Goal: Task Accomplishment & Management: Manage account settings

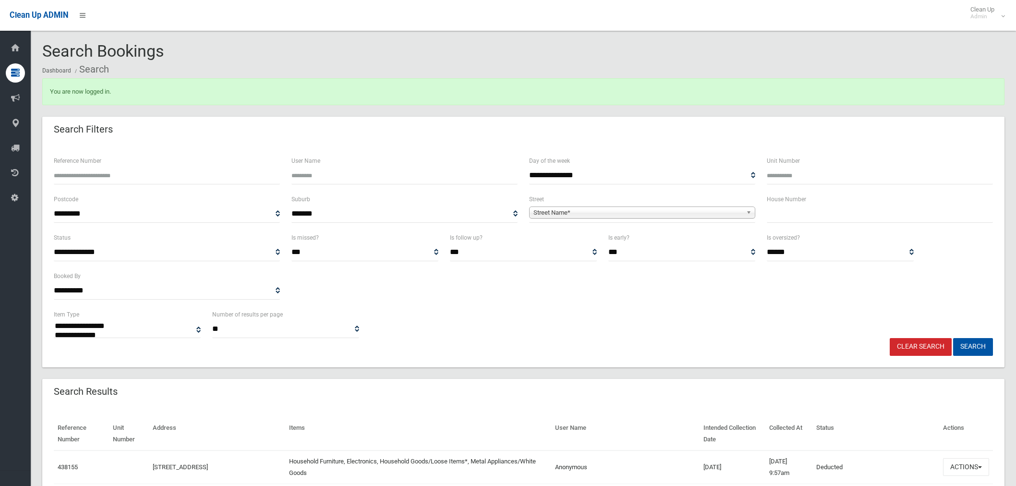
select select
click at [130, 174] on input "Reference Number" at bounding box center [167, 176] width 226 height 18
click at [815, 209] on input "text" at bounding box center [880, 214] width 226 height 18
type input "**"
drag, startPoint x: 661, startPoint y: 216, endPoint x: 598, endPoint y: 223, distance: 63.8
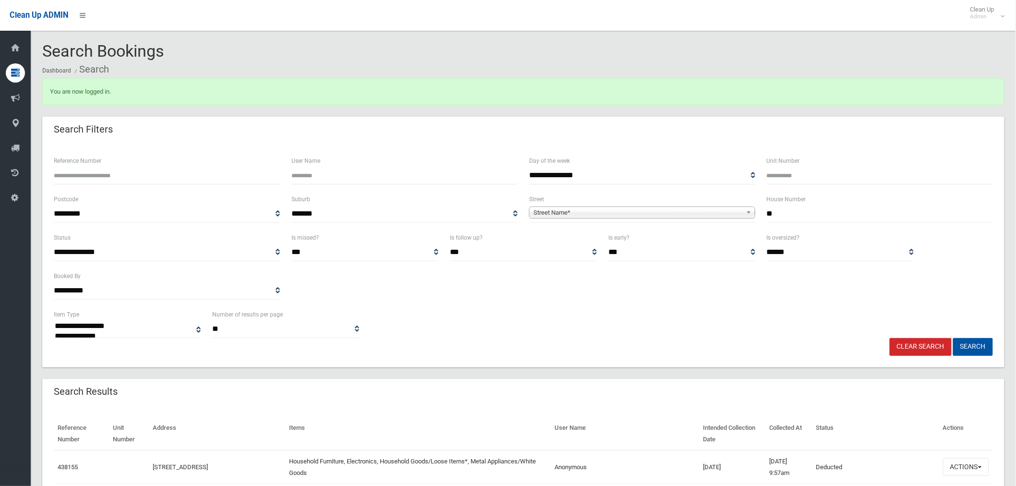
click at [662, 216] on span "Street Name*" at bounding box center [637, 213] width 209 height 12
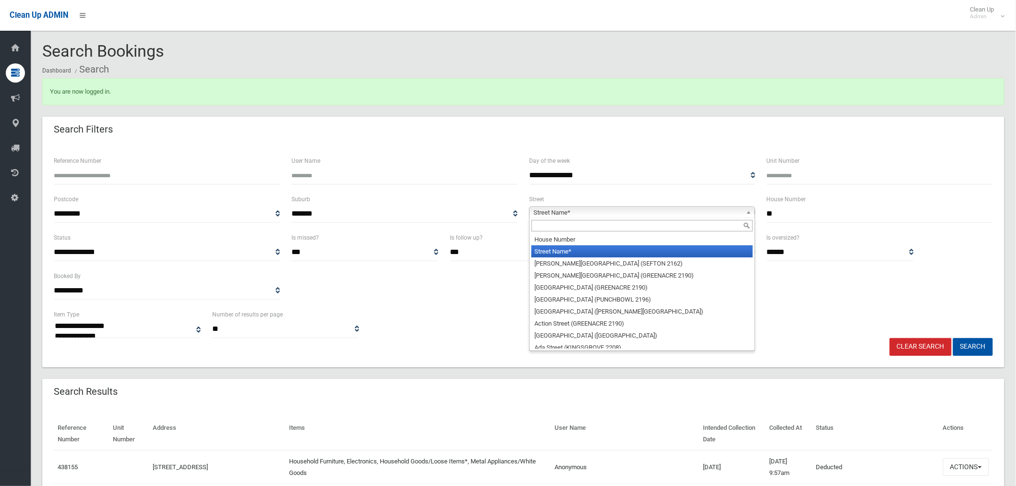
click at [587, 226] on input "text" at bounding box center [641, 226] width 221 height 12
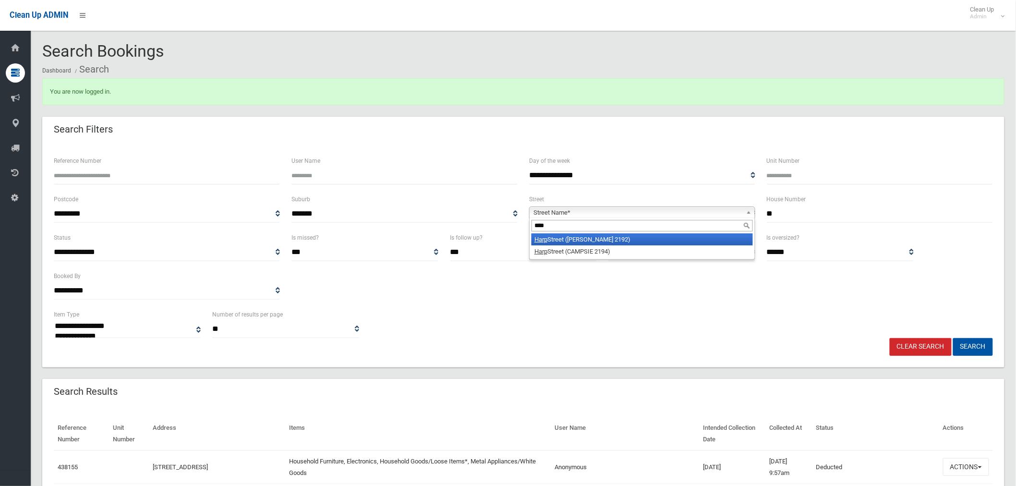
type input "****"
click at [601, 241] on li "Harp Street (BELMORE 2192)" at bounding box center [641, 239] width 221 height 12
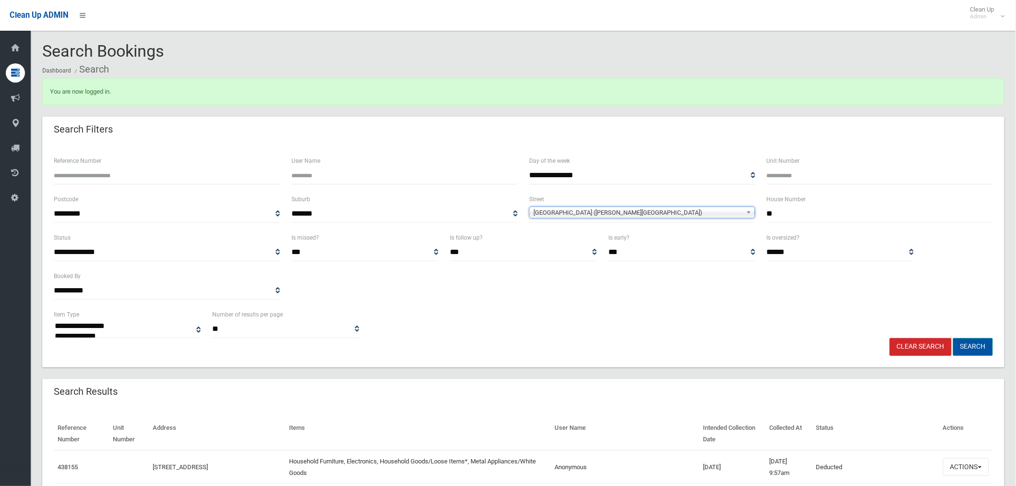
click at [974, 338] on button "Search" at bounding box center [973, 347] width 40 height 18
click at [985, 346] on button "Search" at bounding box center [973, 347] width 40 height 18
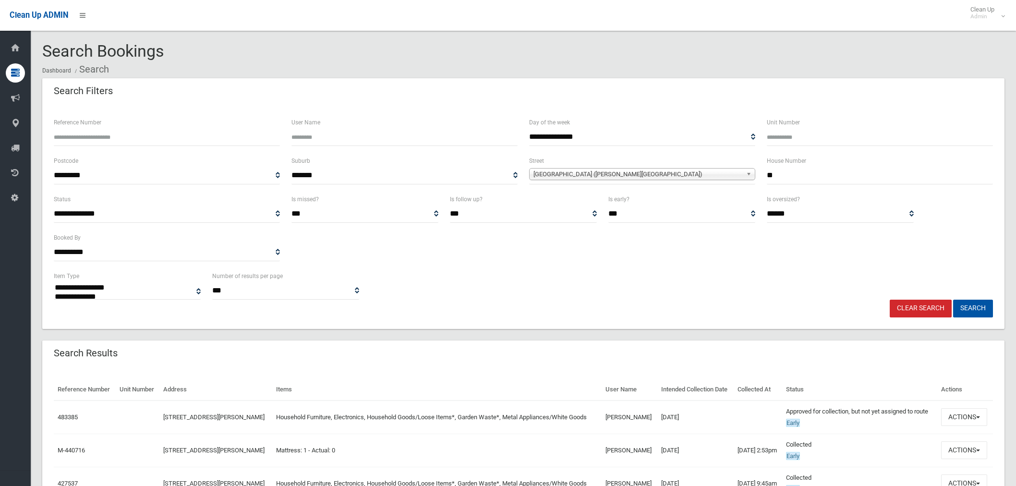
select select
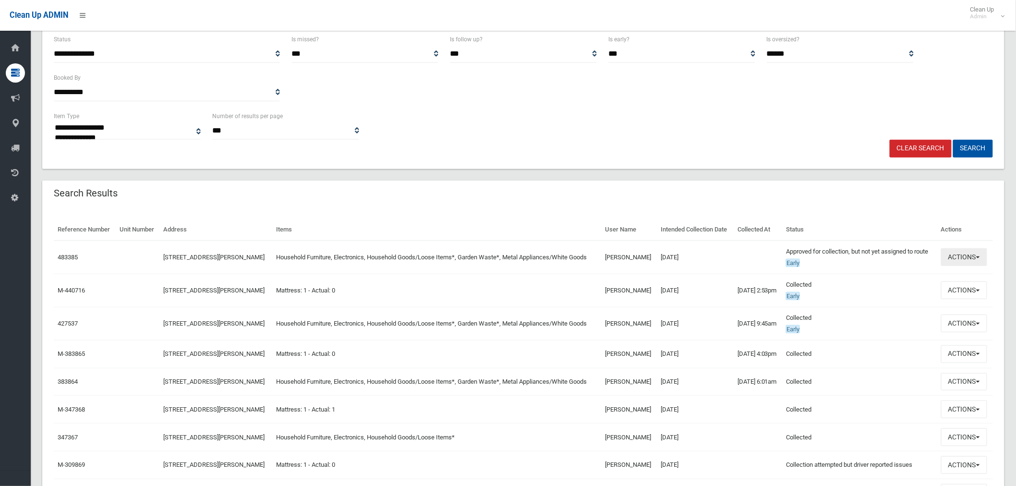
click at [967, 266] on button "Actions" at bounding box center [964, 257] width 46 height 18
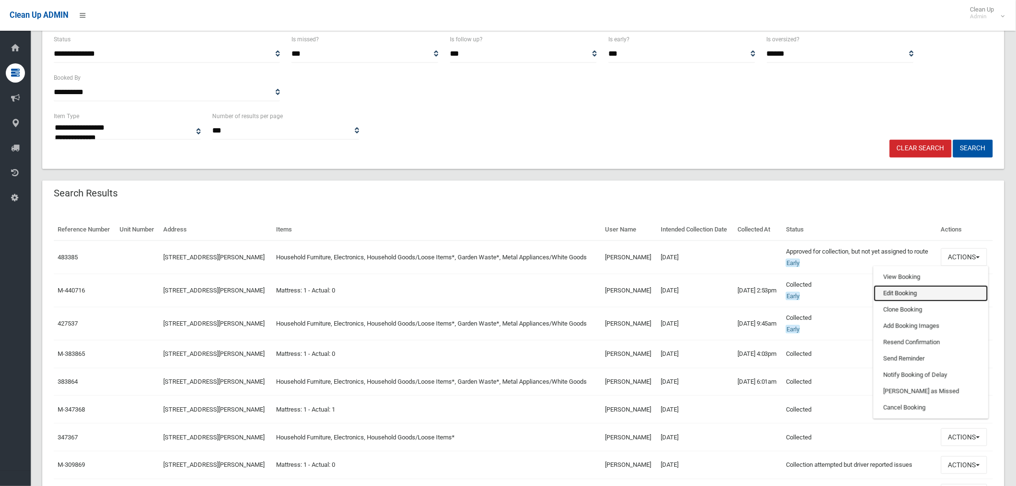
click at [912, 301] on link "Edit Booking" at bounding box center [931, 293] width 114 height 16
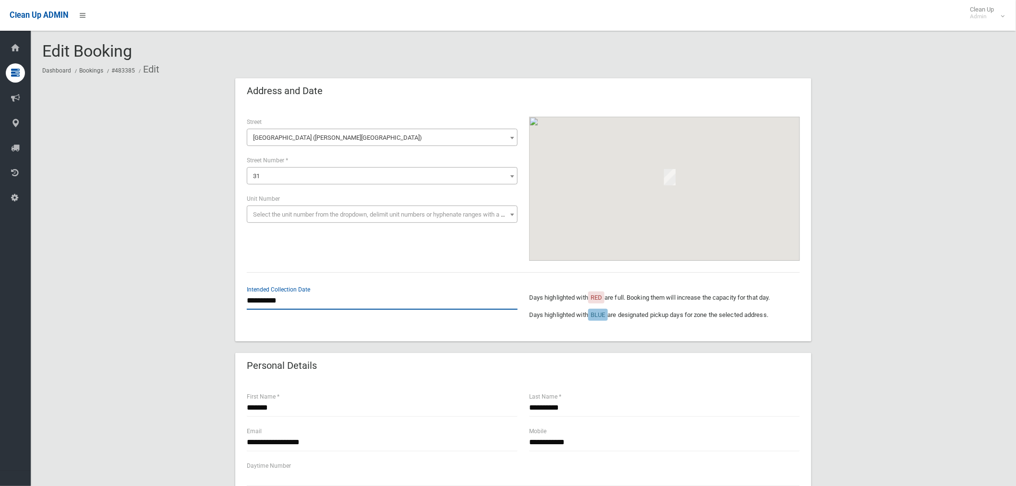
click at [268, 301] on input "**********" at bounding box center [382, 301] width 271 height 18
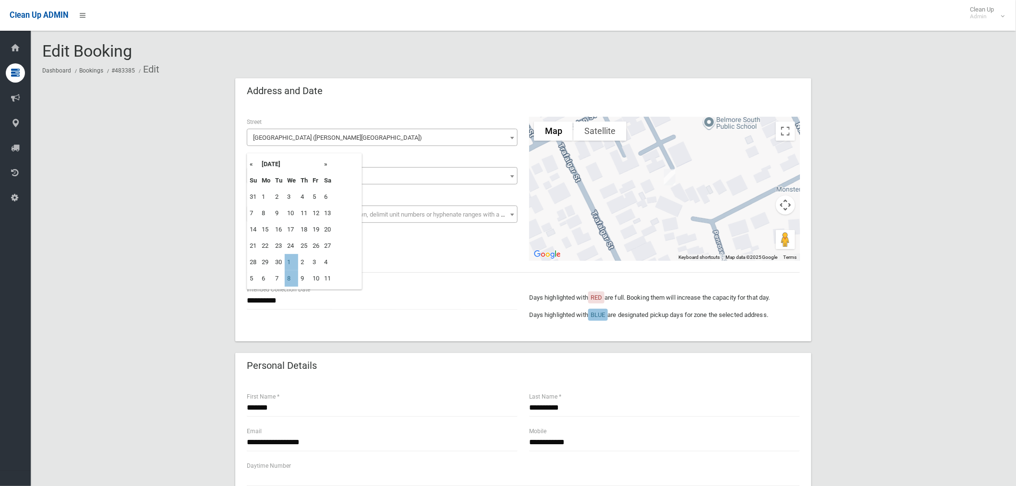
click at [327, 166] on th "»" at bounding box center [328, 164] width 12 height 16
click at [250, 167] on th "«" at bounding box center [253, 164] width 12 height 16
click at [422, 299] on input "**********" at bounding box center [382, 301] width 271 height 18
click at [294, 262] on td "1" at bounding box center [291, 262] width 13 height 16
type input "**********"
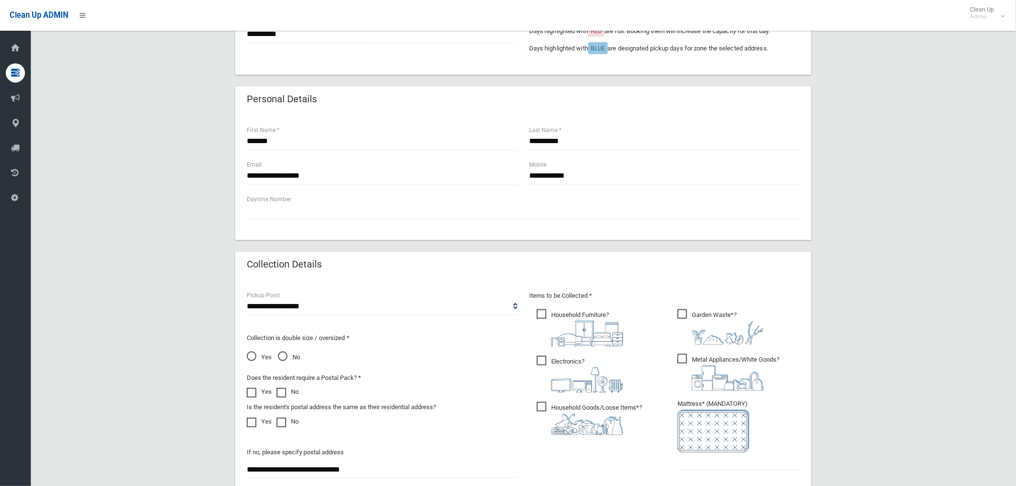
scroll to position [463, 0]
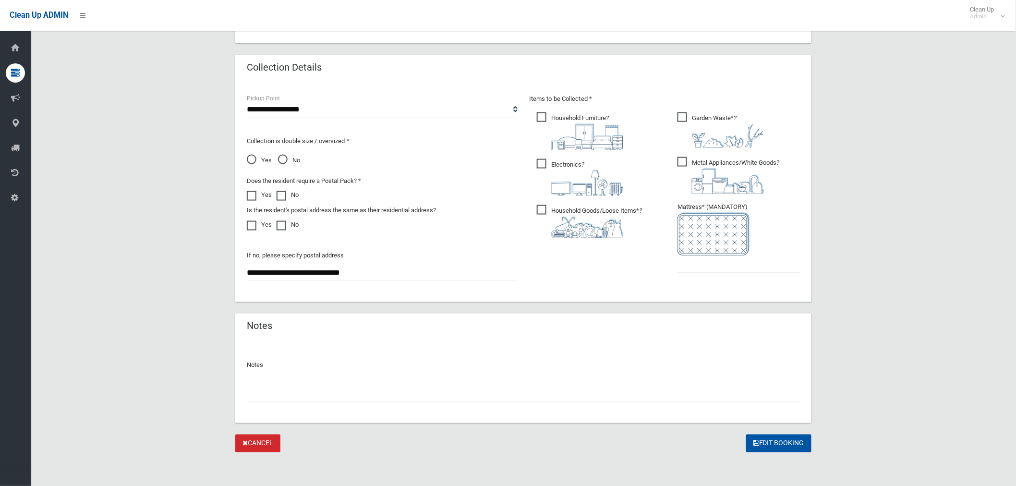
click at [327, 398] on input "text" at bounding box center [523, 394] width 553 height 18
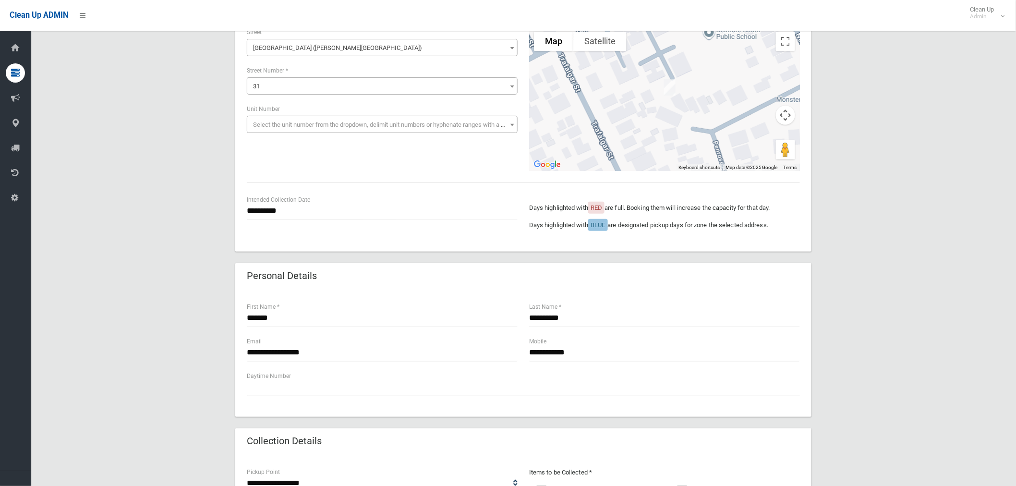
scroll to position [0, 0]
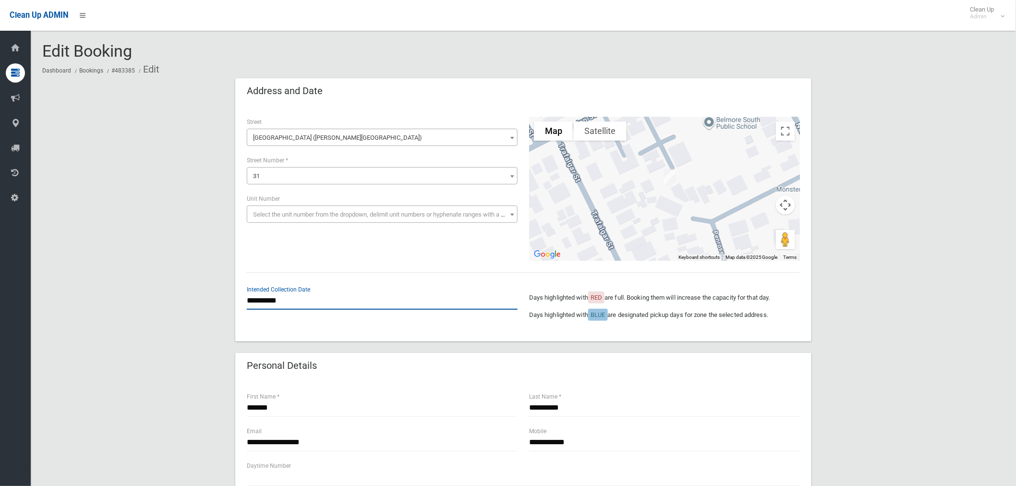
click at [274, 303] on input "**********" at bounding box center [382, 301] width 271 height 18
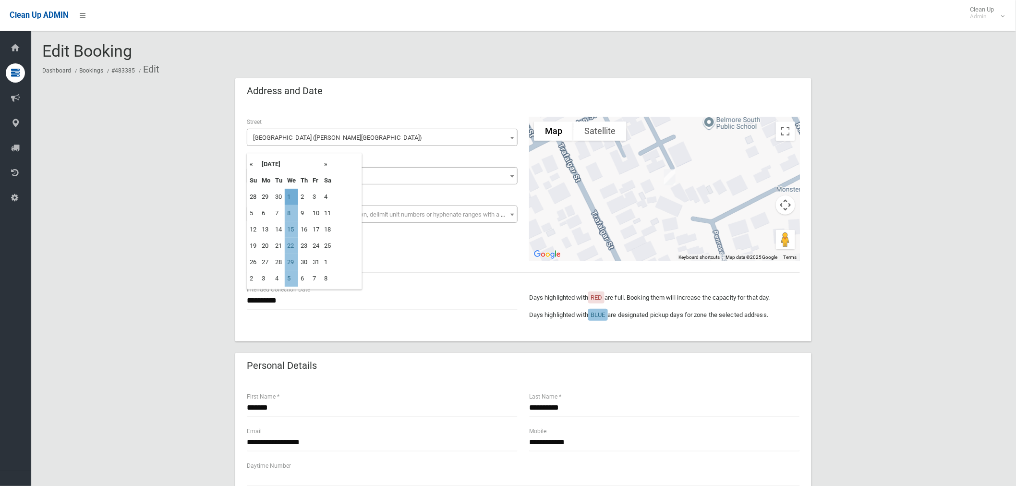
click at [293, 198] on td "1" at bounding box center [291, 197] width 13 height 16
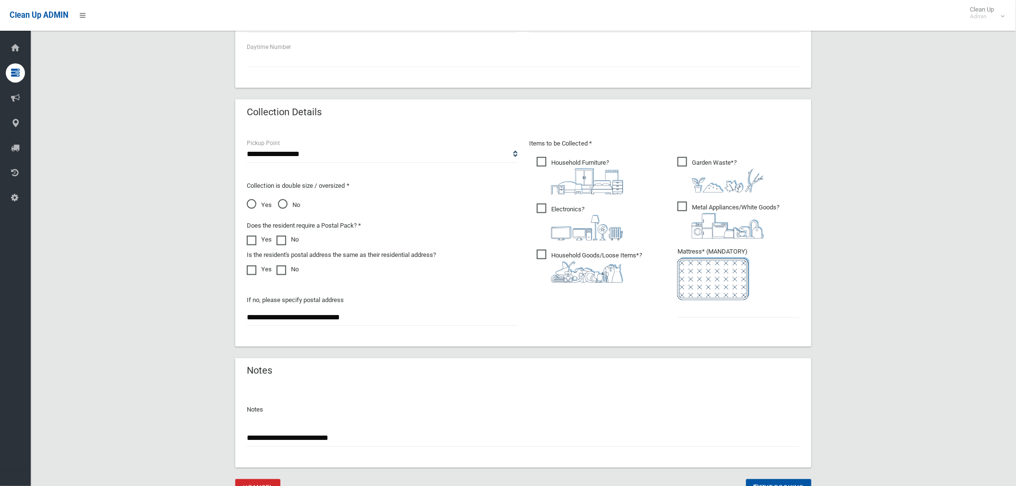
scroll to position [463, 0]
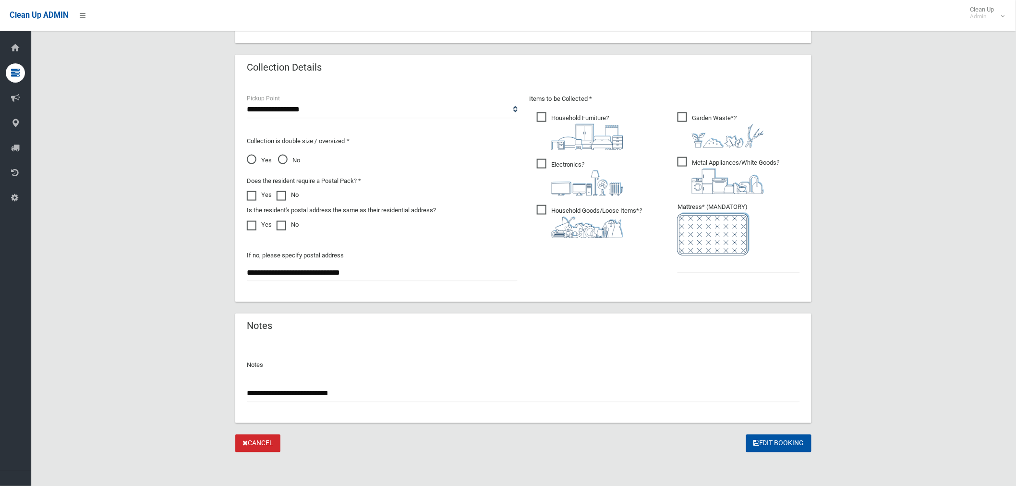
click at [391, 383] on div "**********" at bounding box center [523, 389] width 553 height 25
click at [385, 390] on input "**********" at bounding box center [523, 394] width 553 height 18
drag, startPoint x: 392, startPoint y: 392, endPoint x: 244, endPoint y: 397, distance: 147.9
click at [244, 397] on div "**********" at bounding box center [523, 381] width 576 height 83
type input "**********"
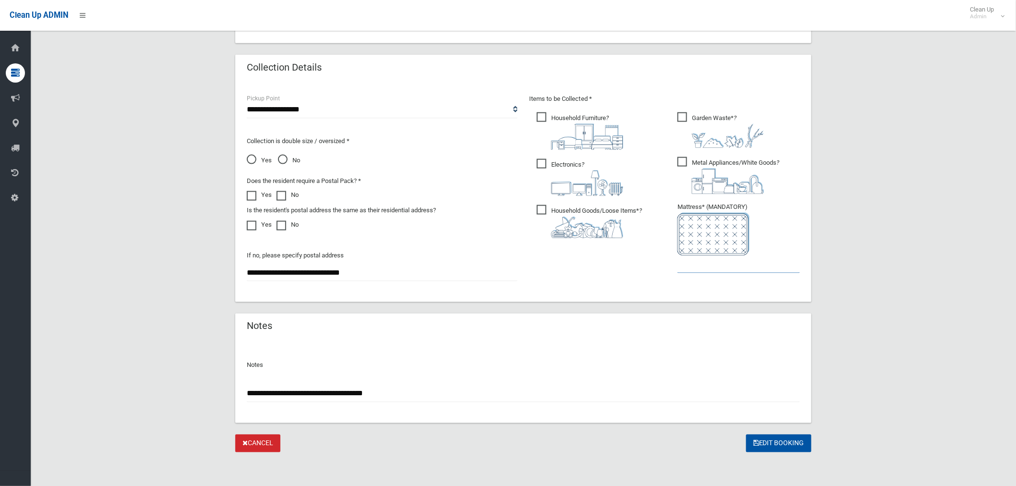
click at [699, 266] on input "text" at bounding box center [738, 264] width 122 height 18
type input "*"
click at [771, 442] on button "Edit Booking" at bounding box center [778, 443] width 65 height 18
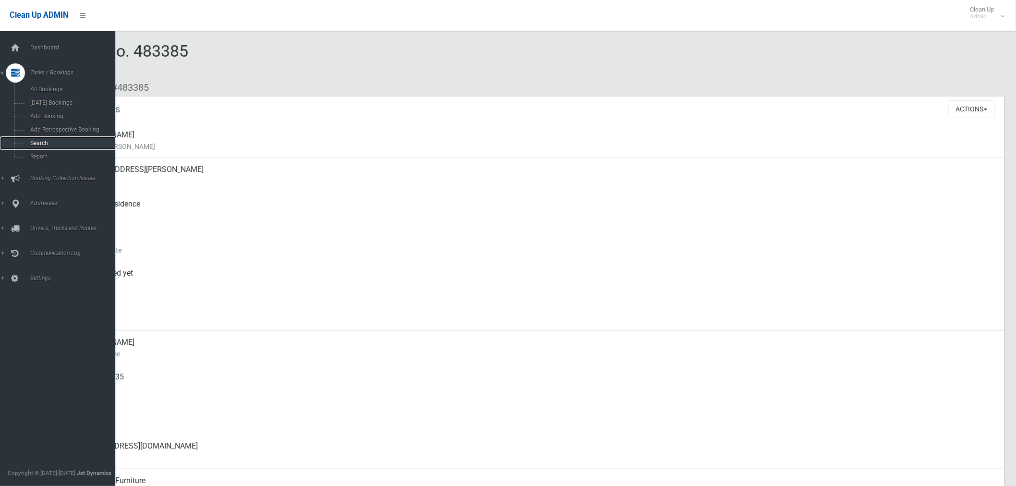
drag, startPoint x: 42, startPoint y: 145, endPoint x: 54, endPoint y: 146, distance: 12.0
click at [42, 145] on span "Search" at bounding box center [71, 143] width 88 height 7
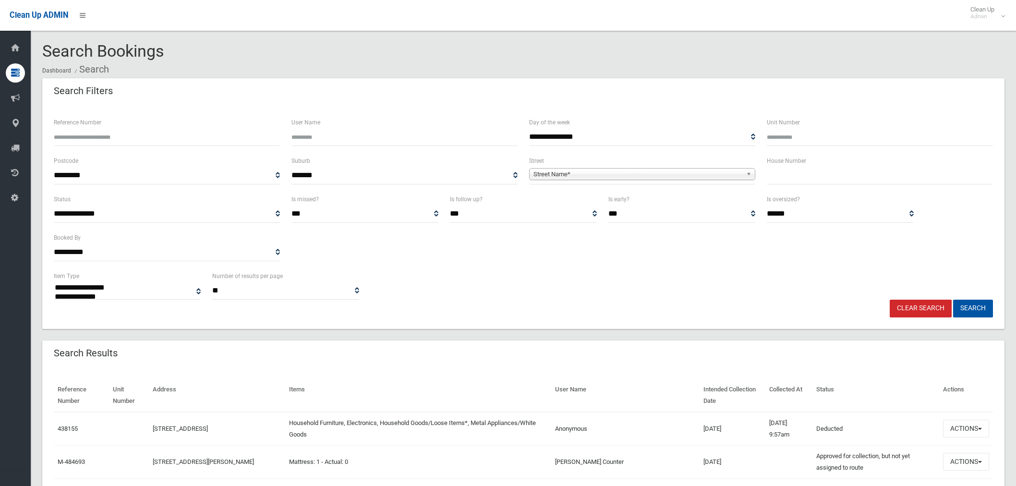
select select
click at [806, 173] on input "text" at bounding box center [880, 176] width 226 height 18
type input "**"
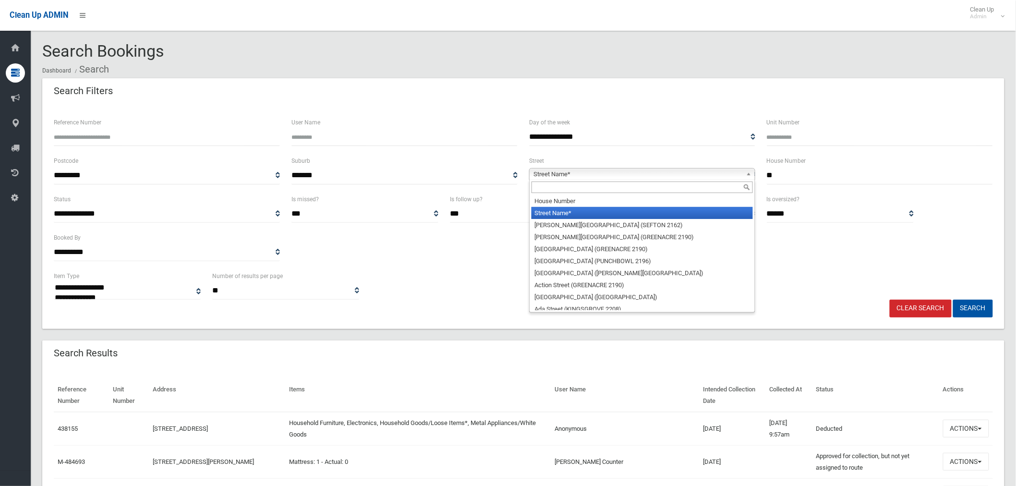
click at [708, 172] on span "Street Name*" at bounding box center [637, 174] width 209 height 12
click at [601, 191] on input "text" at bounding box center [641, 187] width 221 height 12
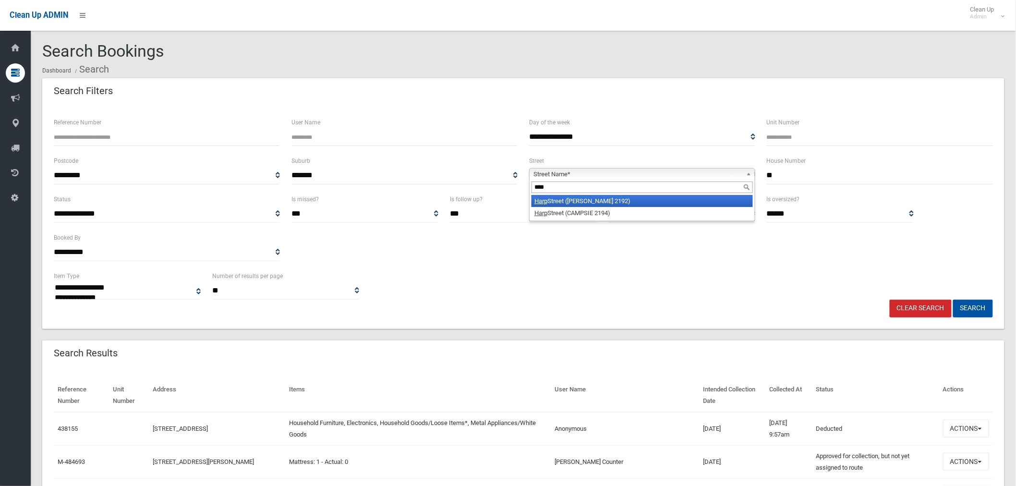
type input "****"
drag, startPoint x: 613, startPoint y: 204, endPoint x: 802, endPoint y: 257, distance: 196.5
click at [613, 204] on li "[GEOGRAPHIC_DATA] ([PERSON_NAME][GEOGRAPHIC_DATA])" at bounding box center [641, 201] width 221 height 12
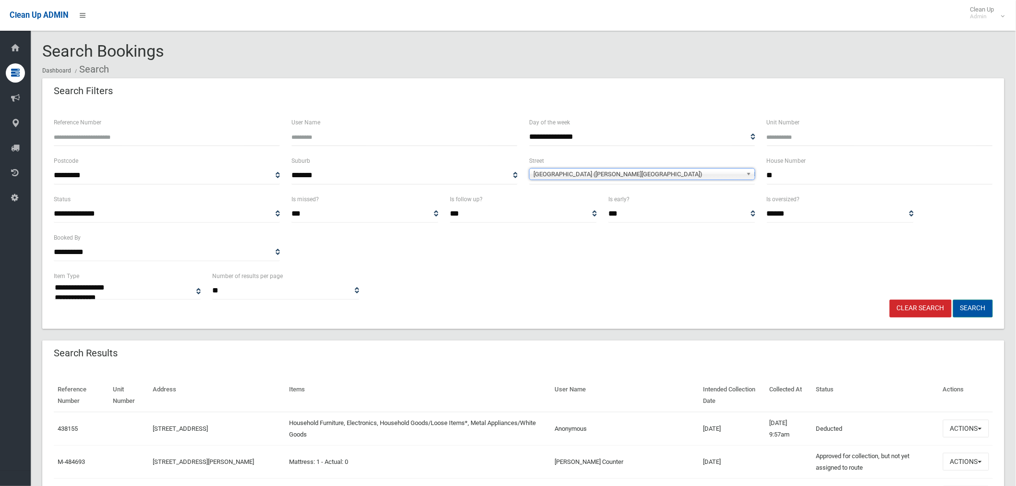
click at [992, 308] on button "Search" at bounding box center [973, 309] width 40 height 18
click at [970, 308] on button "Search" at bounding box center [973, 309] width 40 height 18
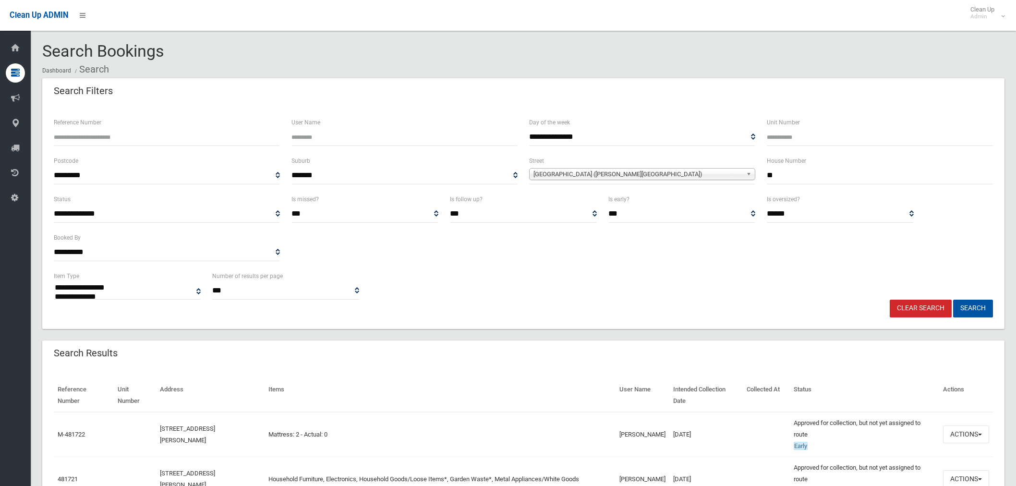
select select
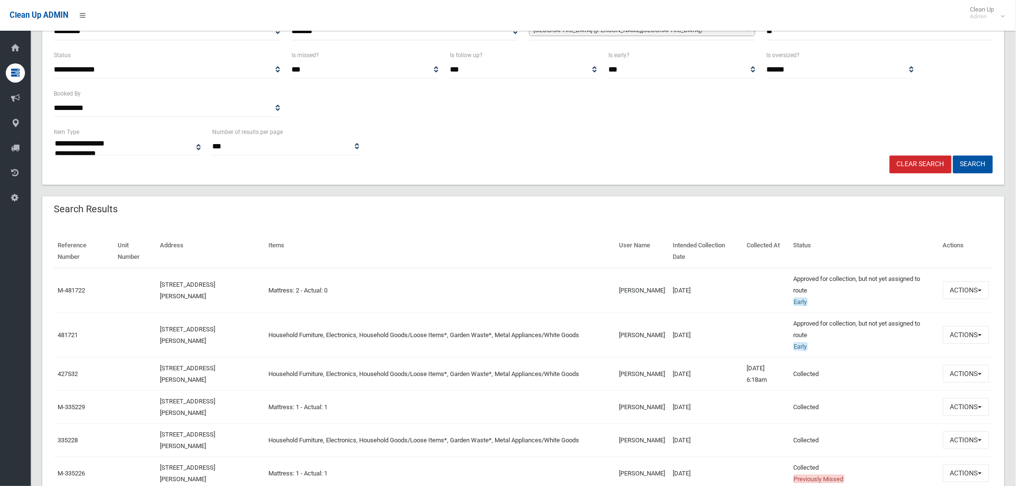
scroll to position [160, 0]
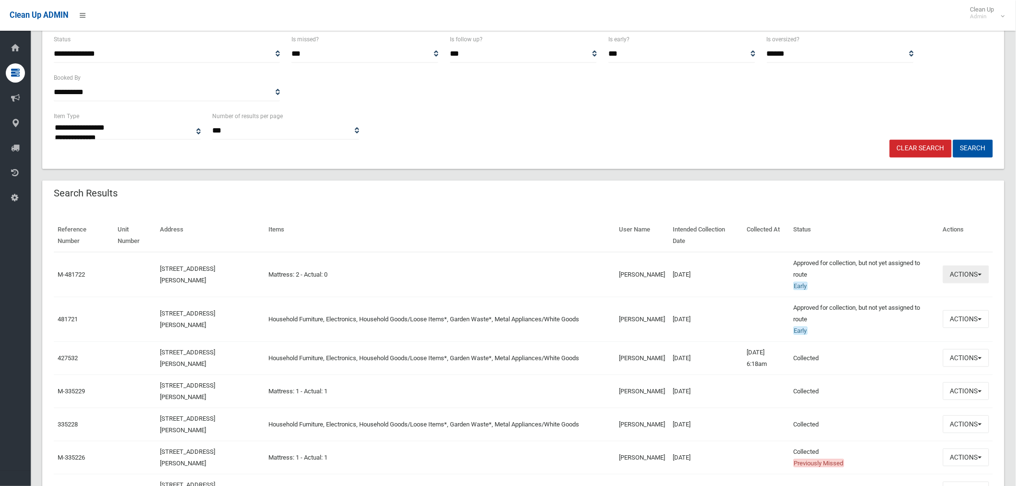
click at [965, 269] on button "Actions" at bounding box center [966, 274] width 46 height 18
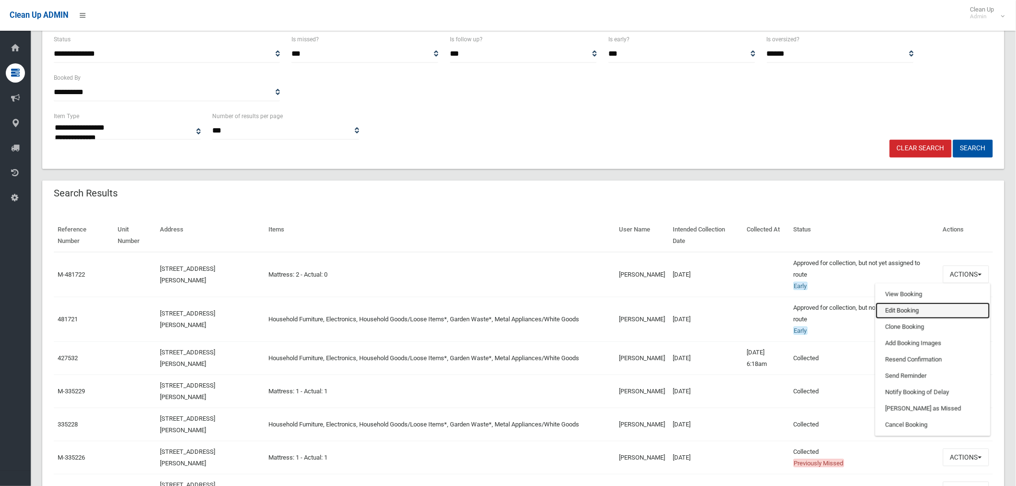
click at [917, 312] on link "Edit Booking" at bounding box center [933, 310] width 114 height 16
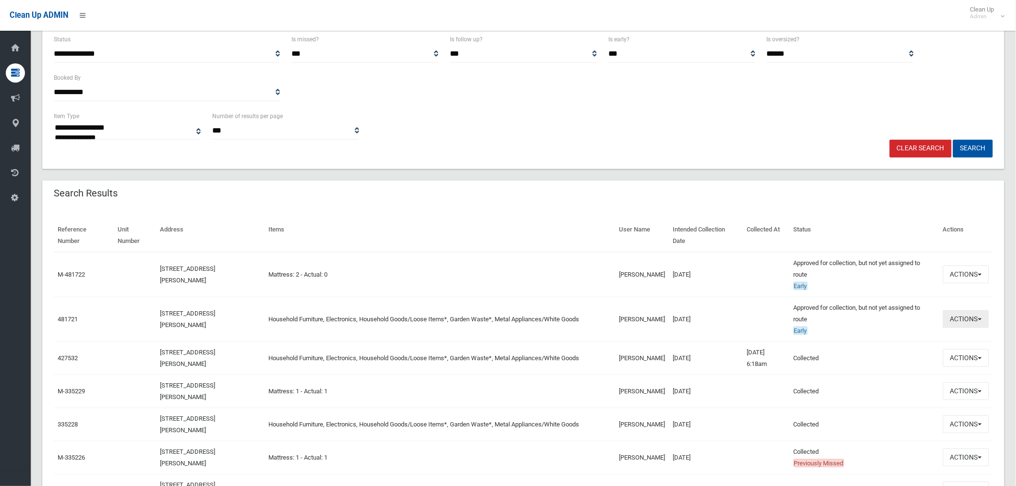
click at [960, 319] on button "Actions" at bounding box center [966, 319] width 46 height 18
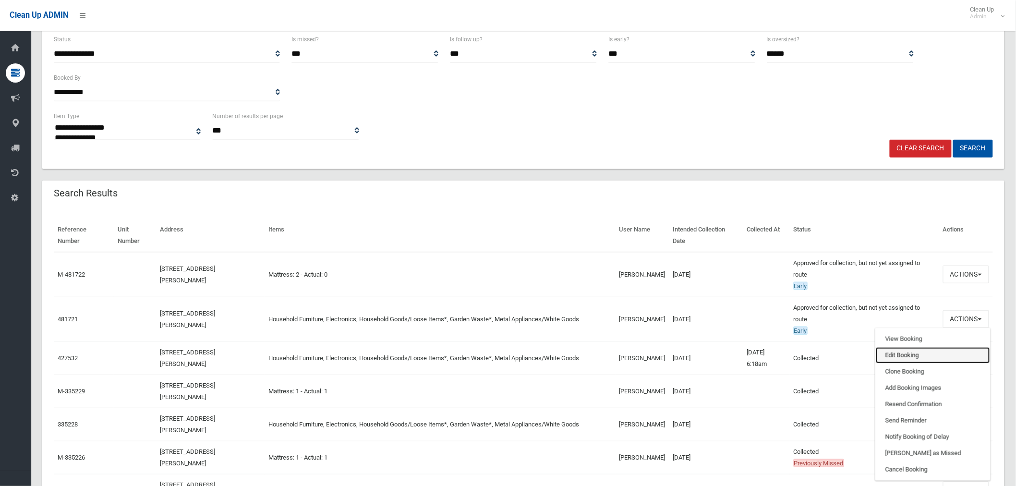
click at [903, 349] on link "Edit Booking" at bounding box center [933, 355] width 114 height 16
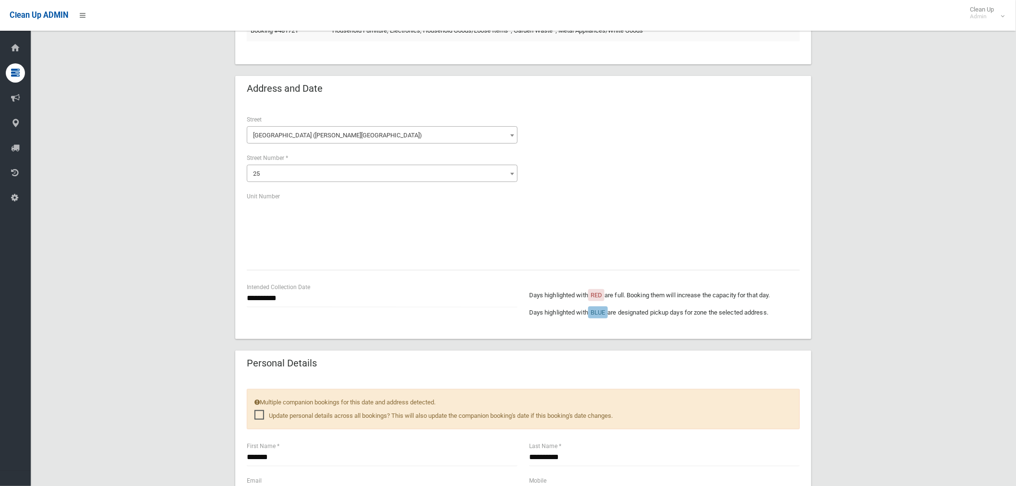
scroll to position [213, 0]
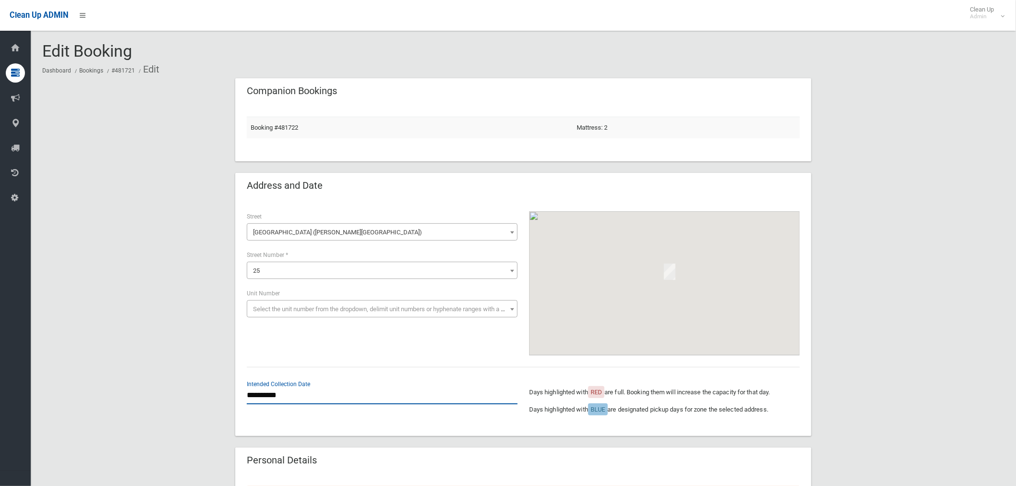
click at [279, 397] on input "**********" at bounding box center [382, 395] width 271 height 18
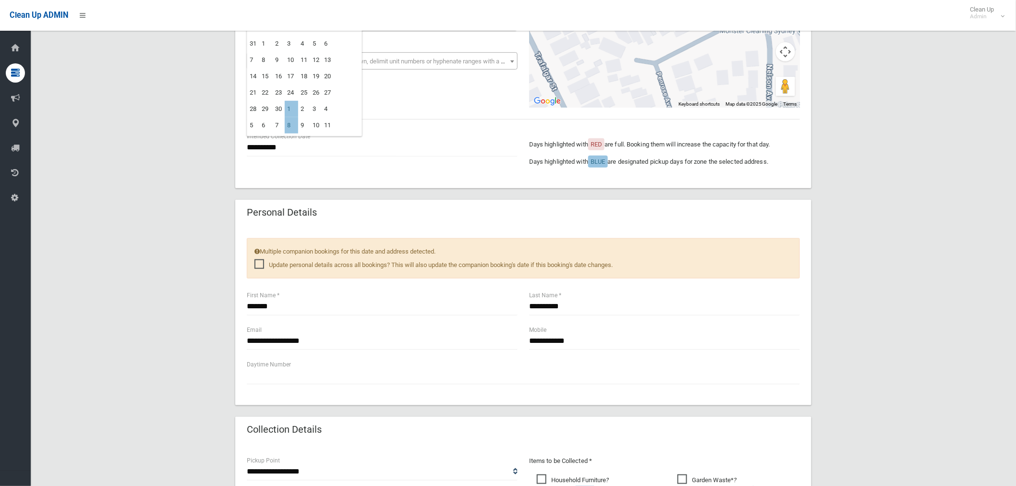
scroll to position [320, 0]
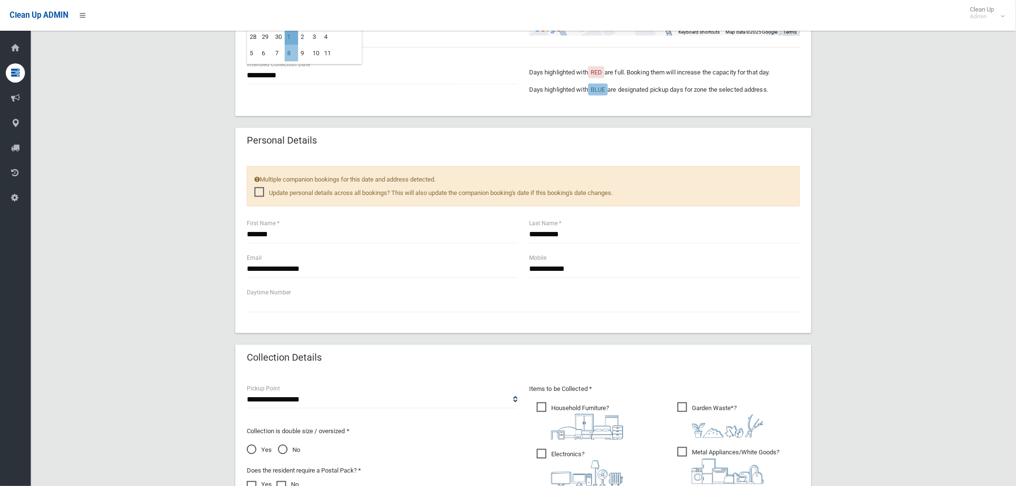
click at [289, 36] on td "1" at bounding box center [291, 37] width 13 height 16
type input "**********"
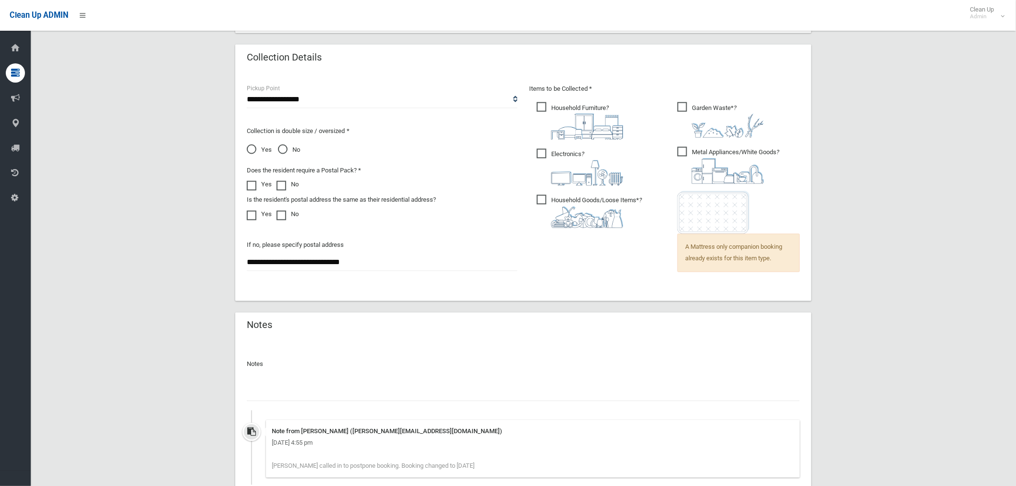
scroll to position [702, 0]
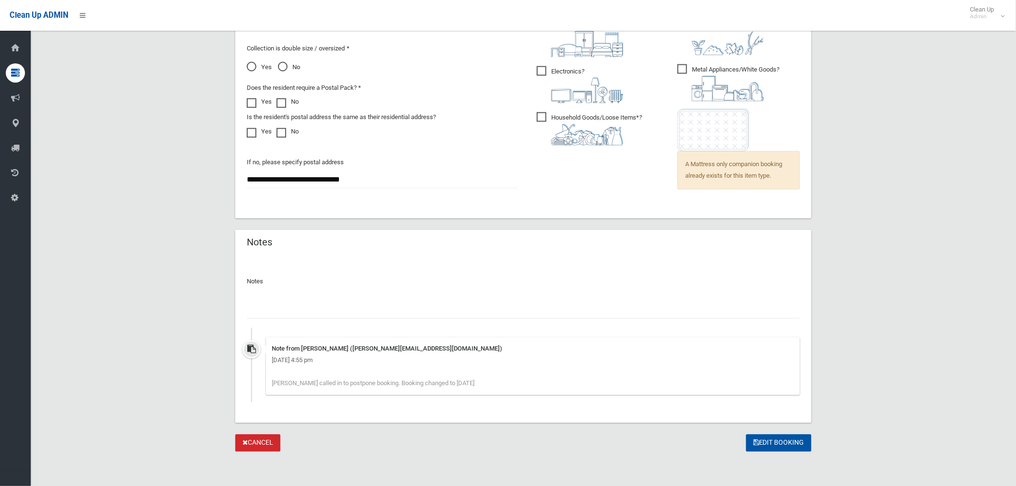
click at [301, 305] on input "text" at bounding box center [523, 310] width 553 height 18
paste input "**********"
type input "**********"
click at [765, 443] on button "Edit Booking" at bounding box center [778, 443] width 65 height 18
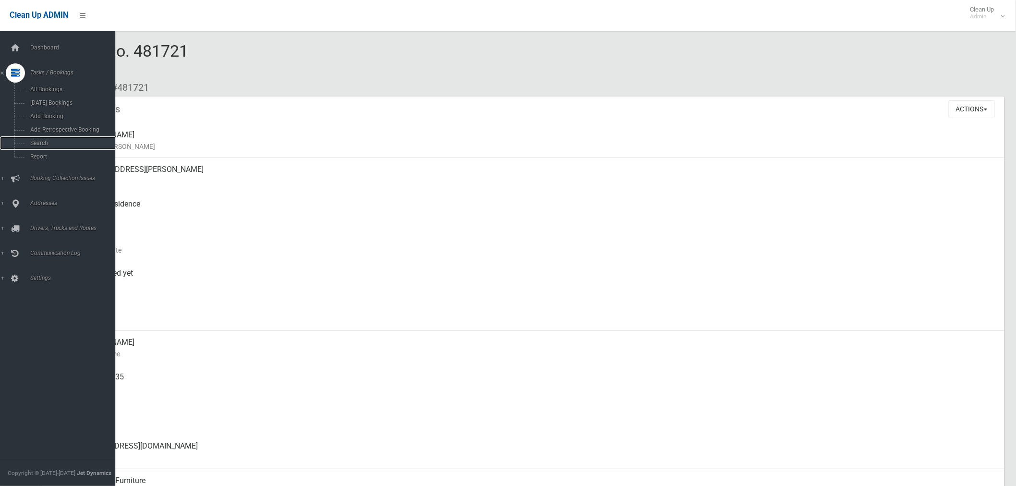
drag, startPoint x: 36, startPoint y: 145, endPoint x: 119, endPoint y: 41, distance: 133.5
click at [36, 145] on span "Search" at bounding box center [71, 143] width 88 height 7
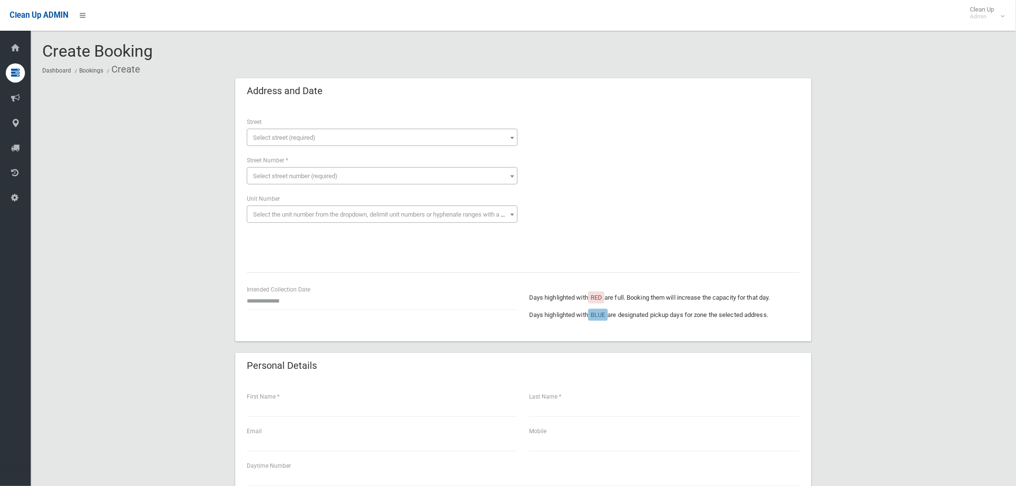
click at [207, 64] on ol "Dashboard Bookings Create" at bounding box center [523, 69] width 962 height 18
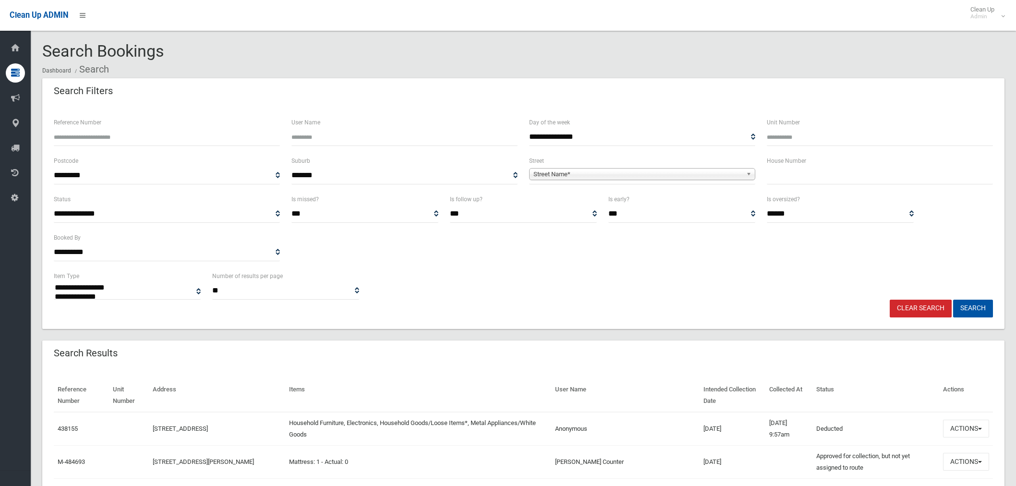
select select
click at [797, 176] on input "text" at bounding box center [880, 176] width 226 height 18
click at [807, 172] on input "text" at bounding box center [880, 176] width 226 height 18
click at [837, 174] on input "text" at bounding box center [880, 176] width 226 height 18
type input "*"
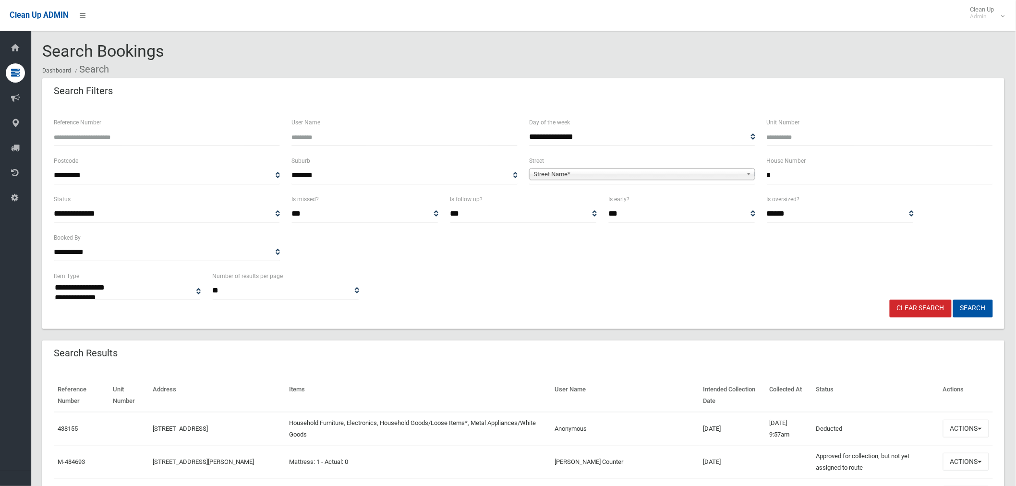
click at [637, 175] on span "Street Name*" at bounding box center [637, 174] width 209 height 12
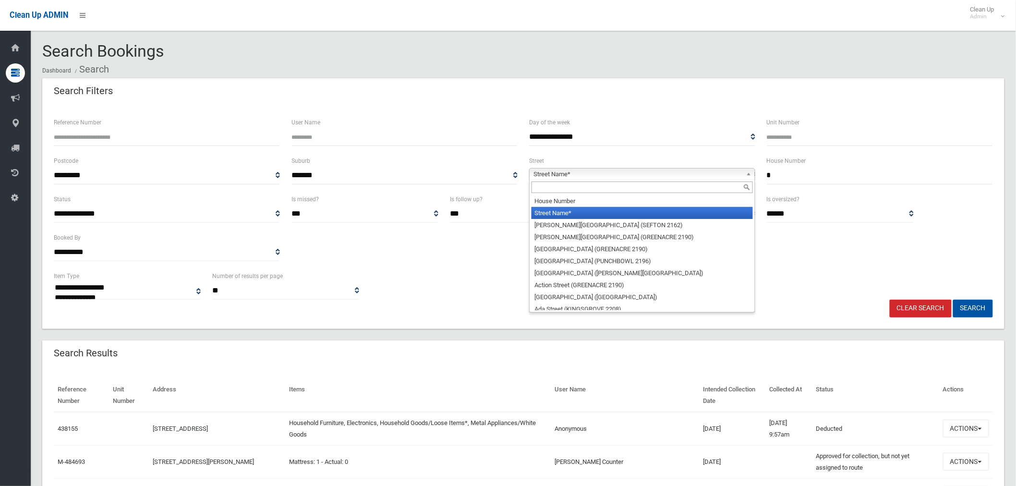
click at [581, 186] on input "text" at bounding box center [641, 187] width 221 height 12
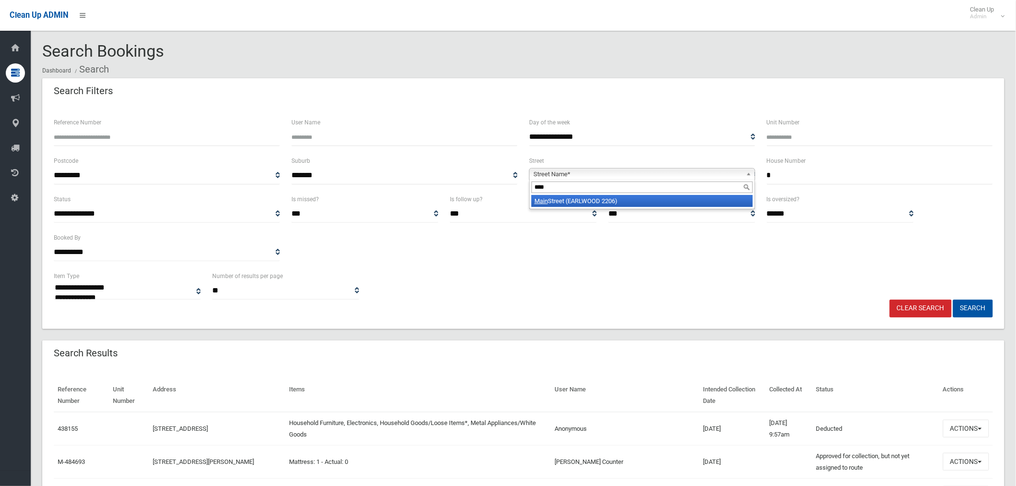
type input "****"
click at [602, 202] on li "Main Street (EARLWOOD 2206)" at bounding box center [641, 201] width 221 height 12
click at [958, 308] on button "Search" at bounding box center [973, 309] width 40 height 18
click at [982, 308] on button "Search" at bounding box center [973, 309] width 40 height 18
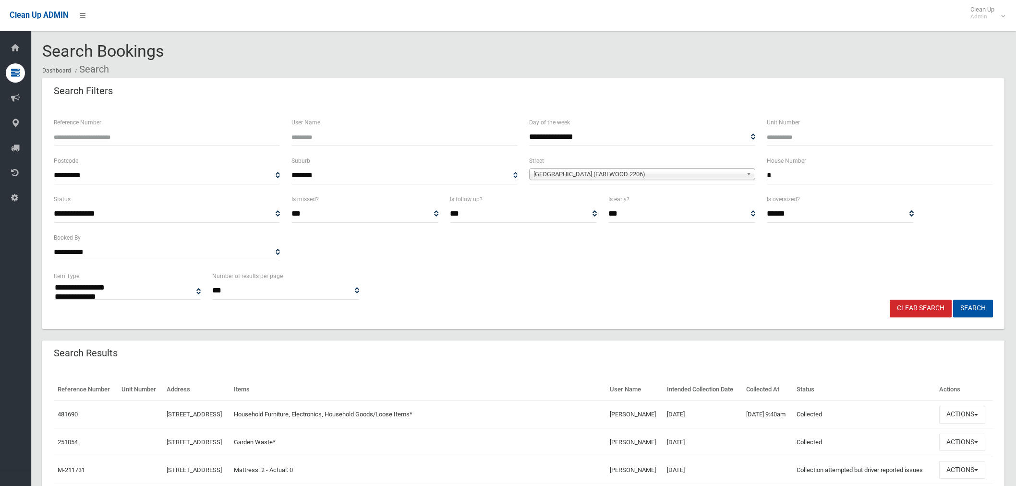
select select
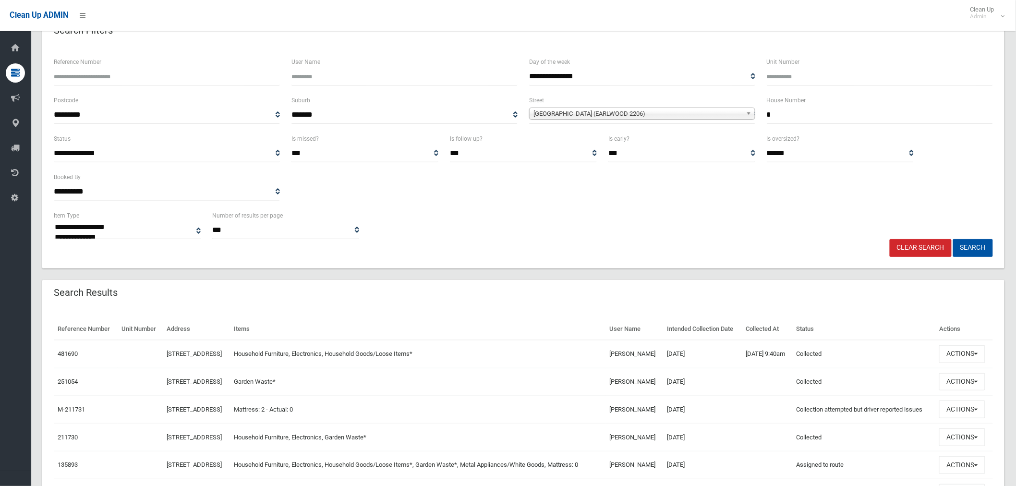
scroll to position [204, 0]
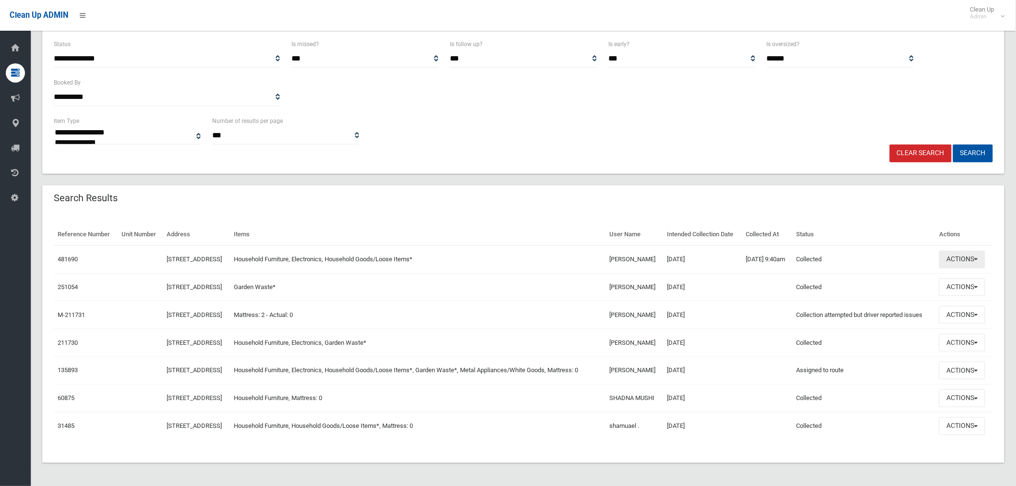
click at [970, 251] on button "Actions" at bounding box center [962, 260] width 46 height 18
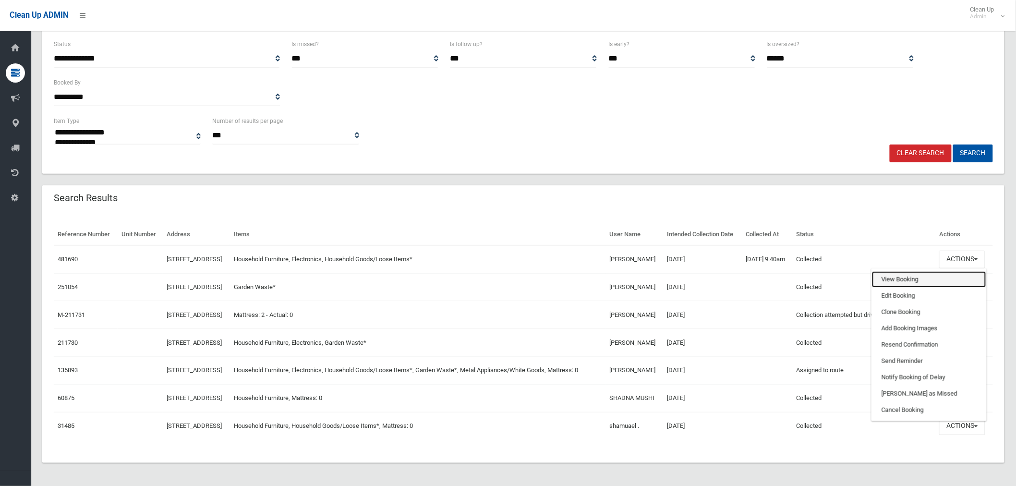
click at [919, 271] on link "View Booking" at bounding box center [929, 279] width 114 height 16
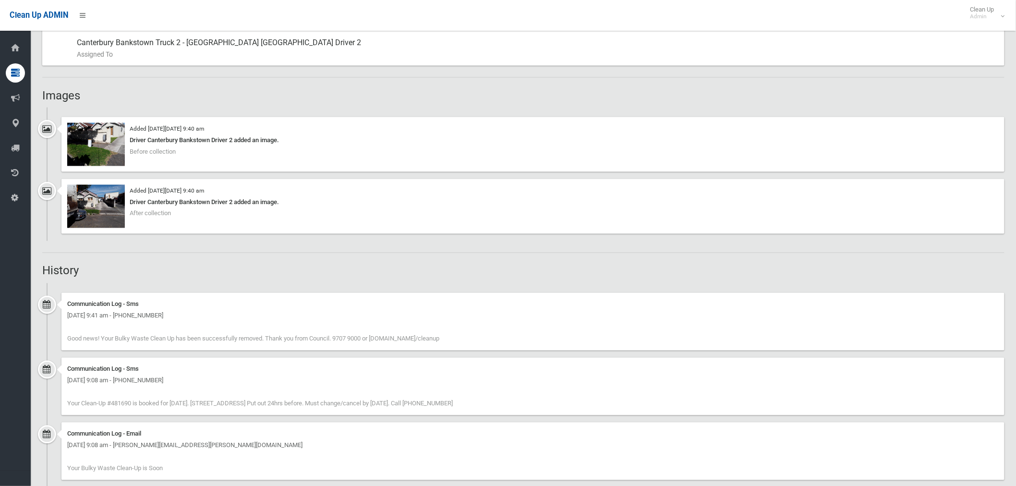
scroll to position [480, 0]
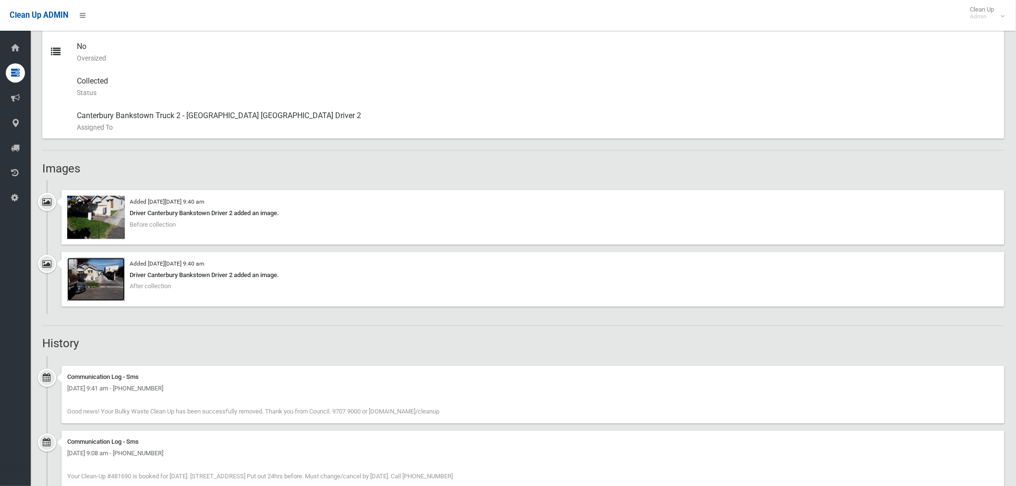
click at [104, 267] on img at bounding box center [96, 279] width 58 height 43
click at [118, 224] on img at bounding box center [96, 217] width 58 height 43
click at [109, 279] on img at bounding box center [96, 279] width 58 height 43
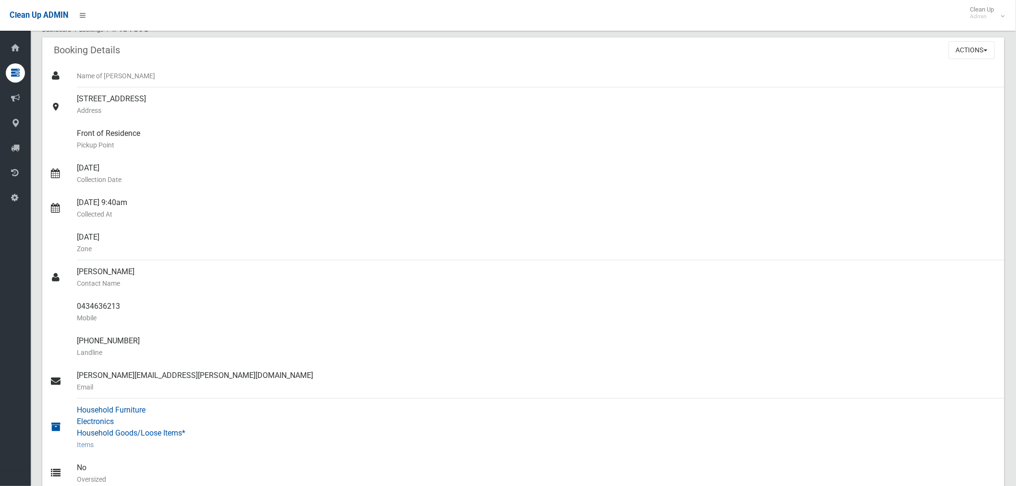
scroll to position [0, 0]
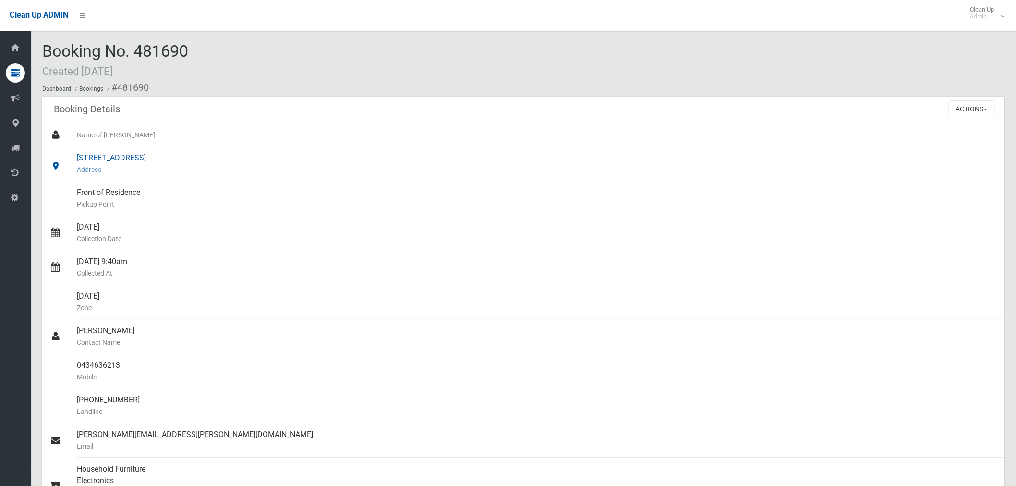
click at [81, 156] on div "[STREET_ADDRESS] Address" at bounding box center [537, 163] width 920 height 35
drag, startPoint x: 77, startPoint y: 158, endPoint x: 232, endPoint y: 158, distance: 155.1
click at [232, 158] on div "[STREET_ADDRESS] Address" at bounding box center [537, 163] width 920 height 35
copy div "[STREET_ADDRESS]"
click at [957, 108] on button "Actions" at bounding box center [972, 109] width 46 height 18
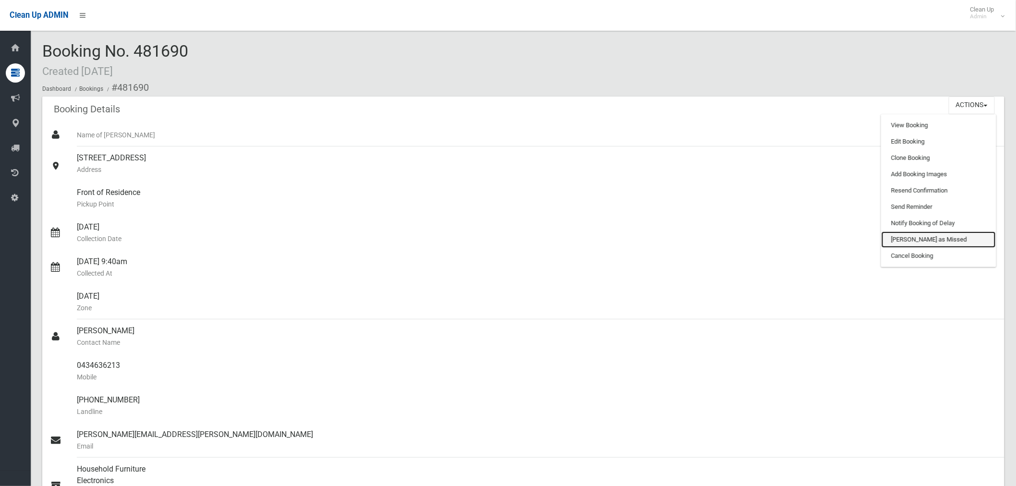
click at [930, 245] on link "[PERSON_NAME] as Missed" at bounding box center [938, 239] width 114 height 16
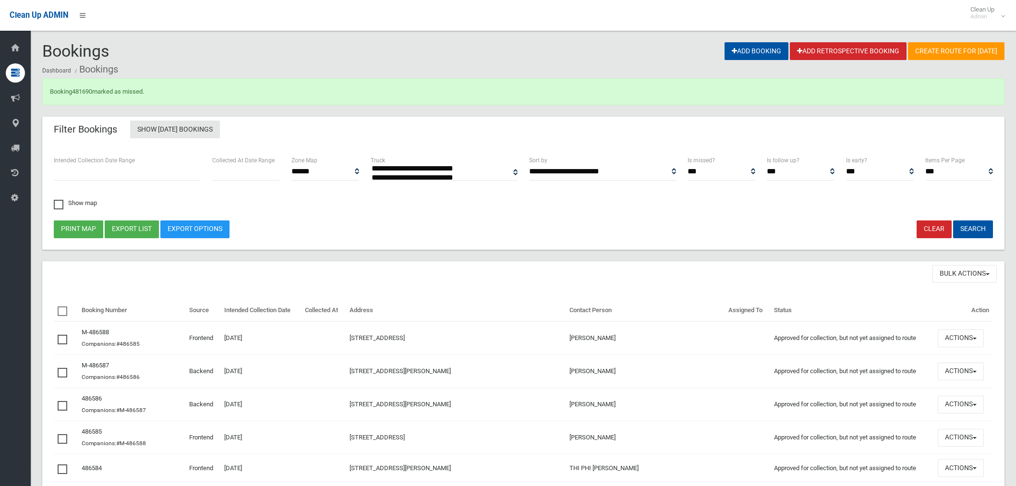
select select
click at [84, 89] on link "481690" at bounding box center [82, 91] width 20 height 7
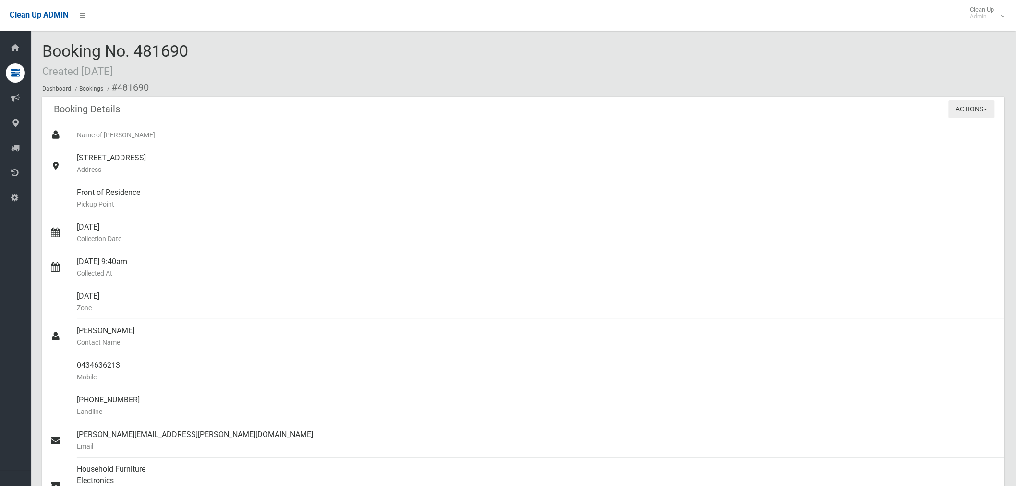
click at [958, 116] on button "Actions" at bounding box center [972, 109] width 46 height 18
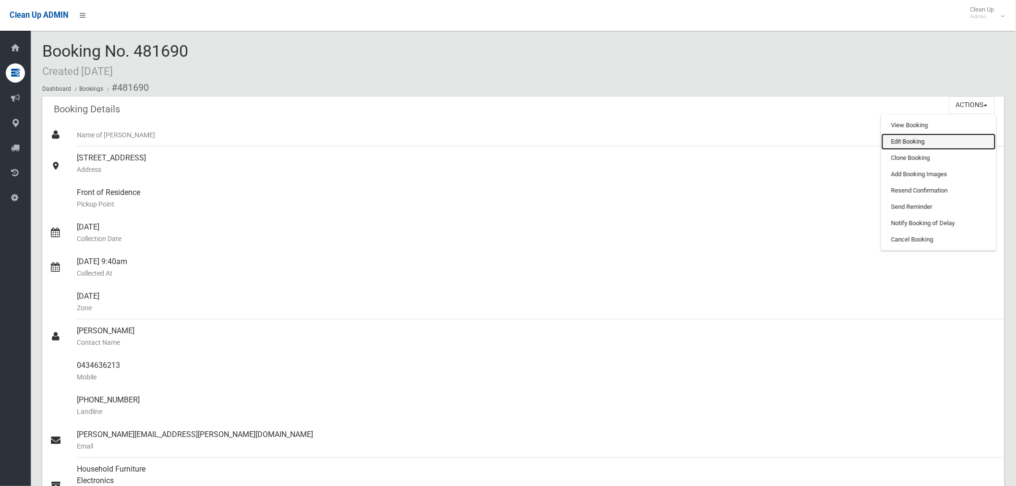
click at [918, 143] on link "Edit Booking" at bounding box center [938, 141] width 114 height 16
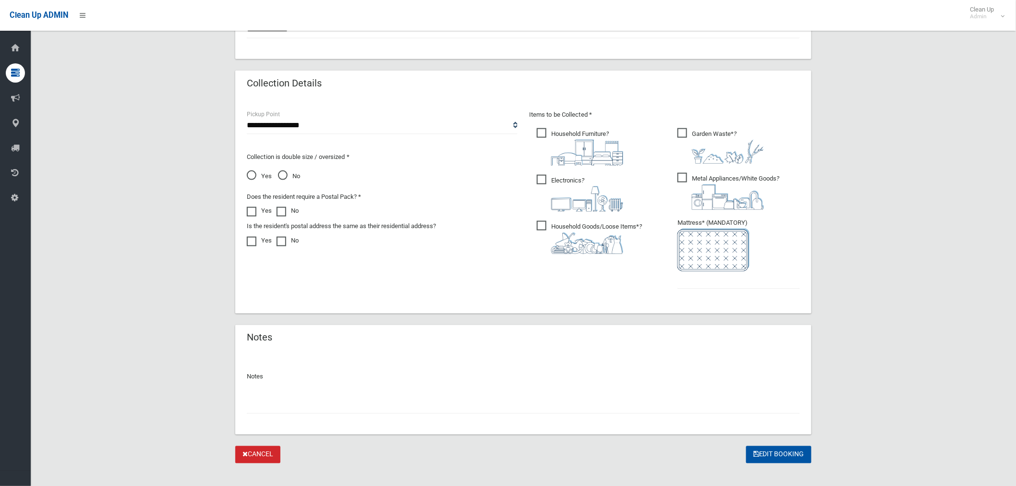
scroll to position [459, 0]
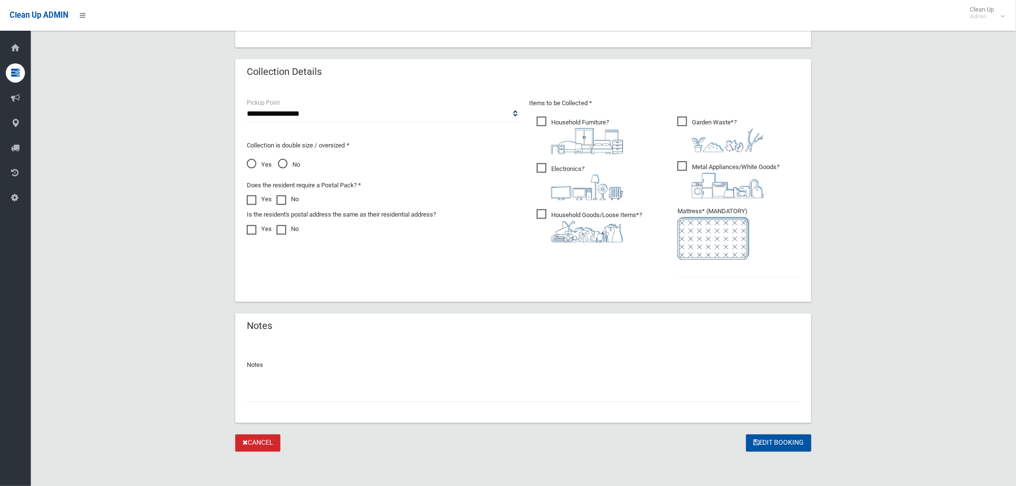
click at [301, 392] on input "text" at bounding box center [523, 394] width 553 height 18
type input "**********"
click at [731, 274] on input "text" at bounding box center [738, 269] width 122 height 18
type input "*"
click at [408, 395] on input "**********" at bounding box center [523, 394] width 553 height 18
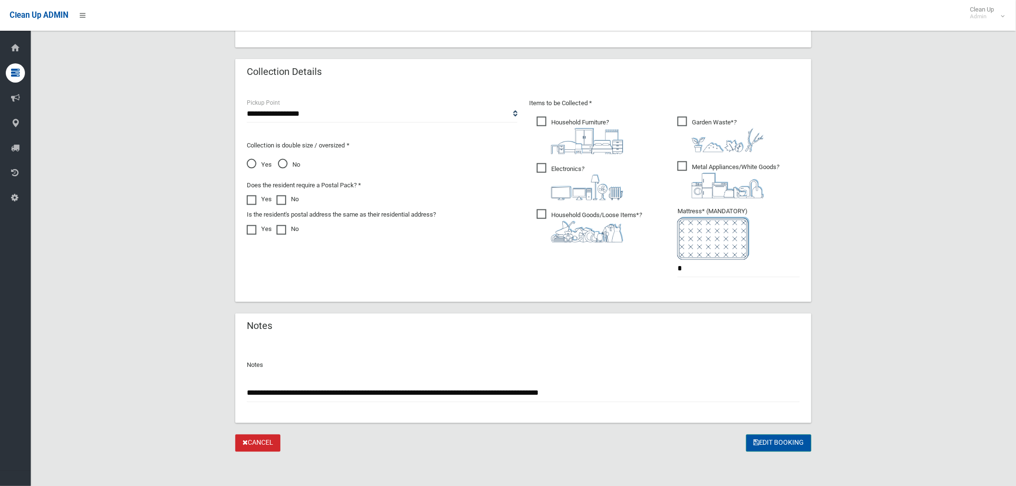
type input "**********"
click at [795, 442] on button "Edit Booking" at bounding box center [778, 443] width 65 height 18
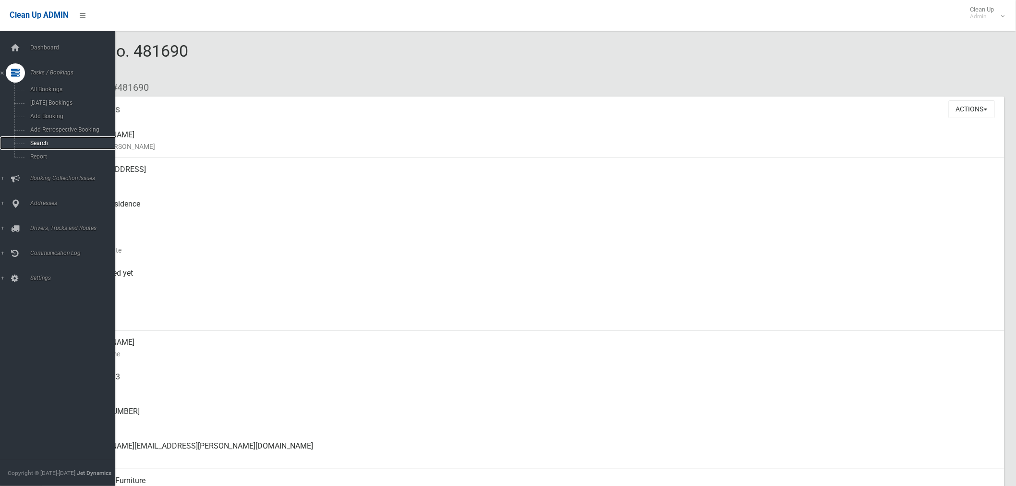
click at [41, 143] on span "Search" at bounding box center [71, 143] width 88 height 7
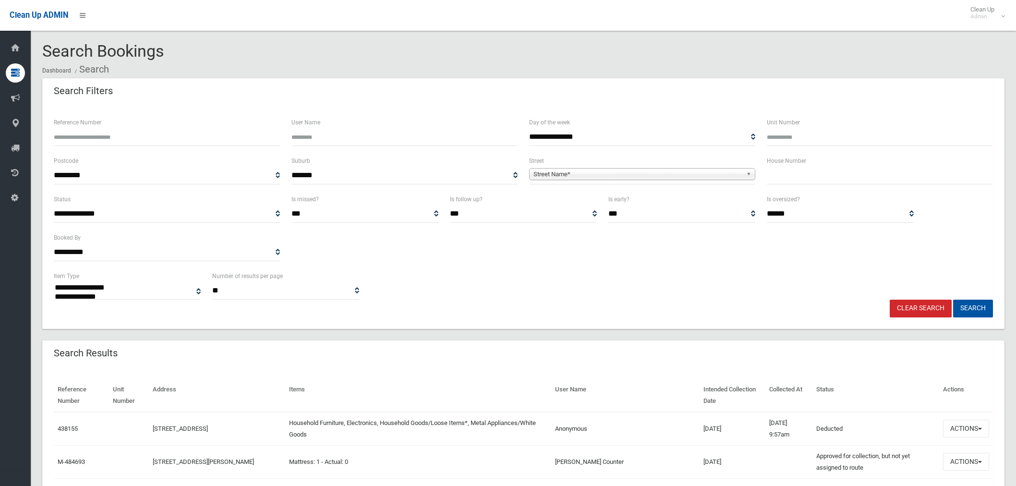
select select
click at [785, 176] on input "text" at bounding box center [880, 176] width 226 height 18
type input "**"
click at [681, 176] on span "Street Name*" at bounding box center [637, 174] width 209 height 12
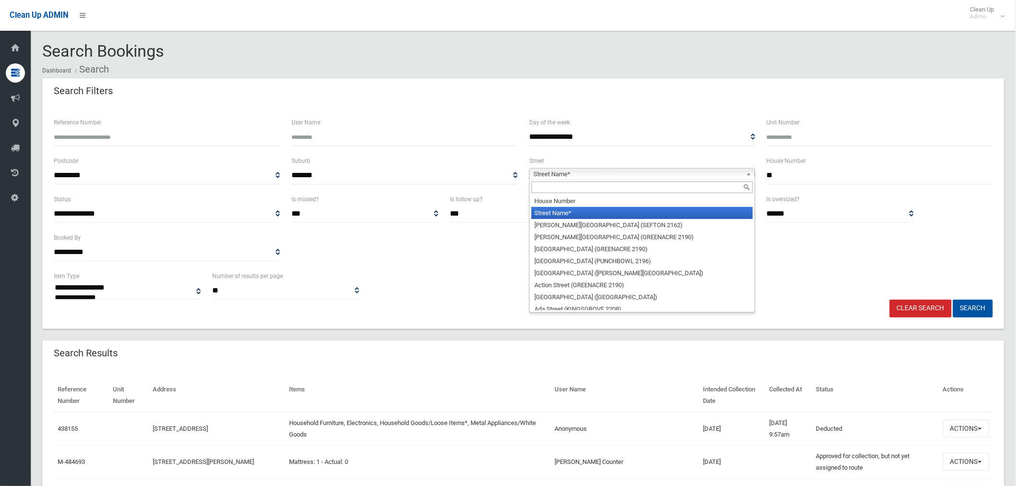
click at [606, 191] on input "text" at bounding box center [641, 187] width 221 height 12
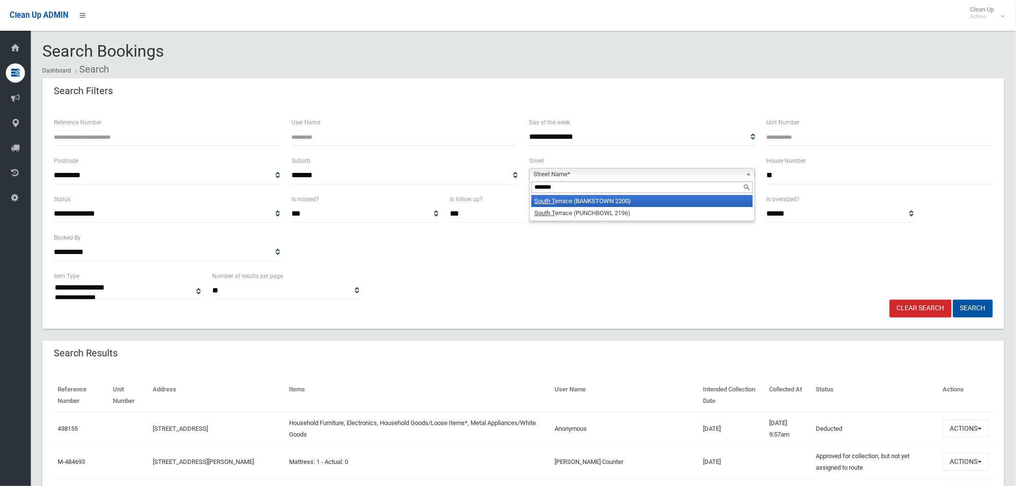
type input "*******"
click at [612, 204] on li "South T errace (BANKSTOWN 2200)" at bounding box center [641, 201] width 221 height 12
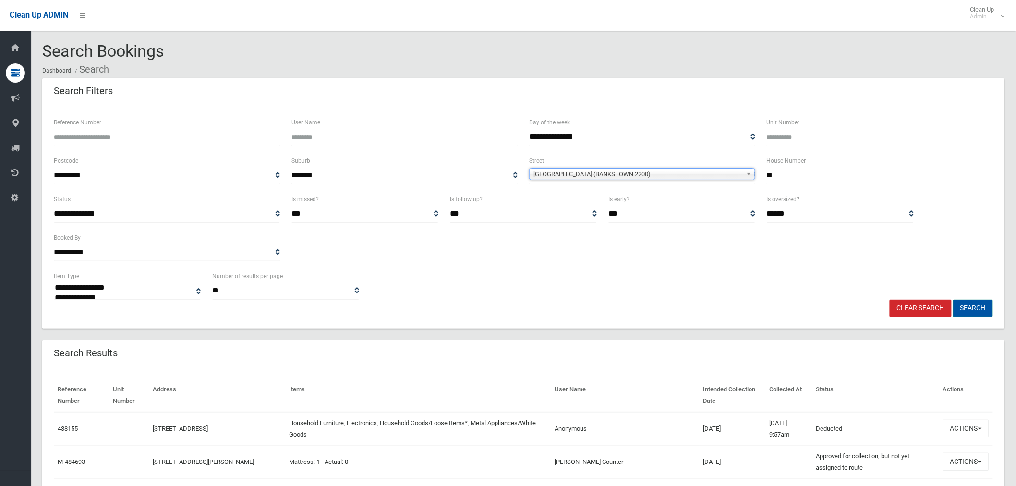
click at [972, 314] on button "Search" at bounding box center [973, 309] width 40 height 18
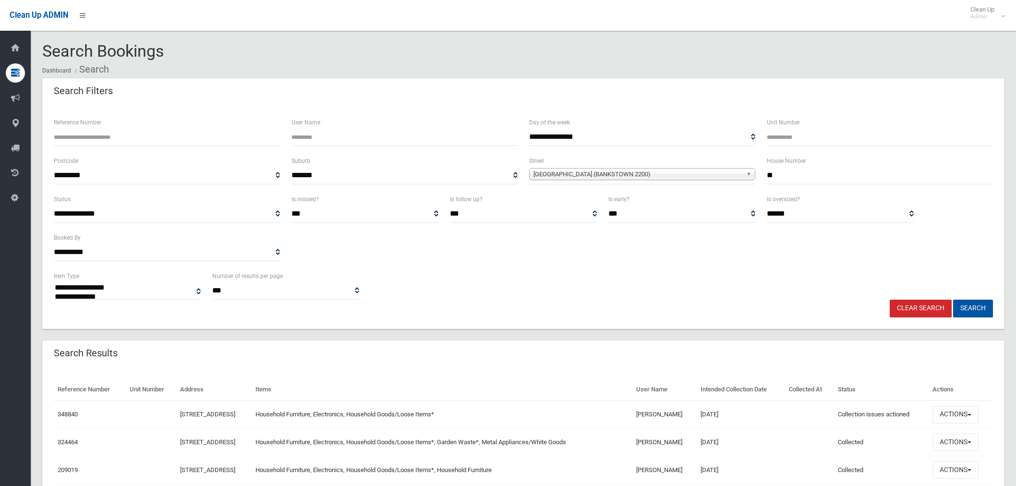
select select
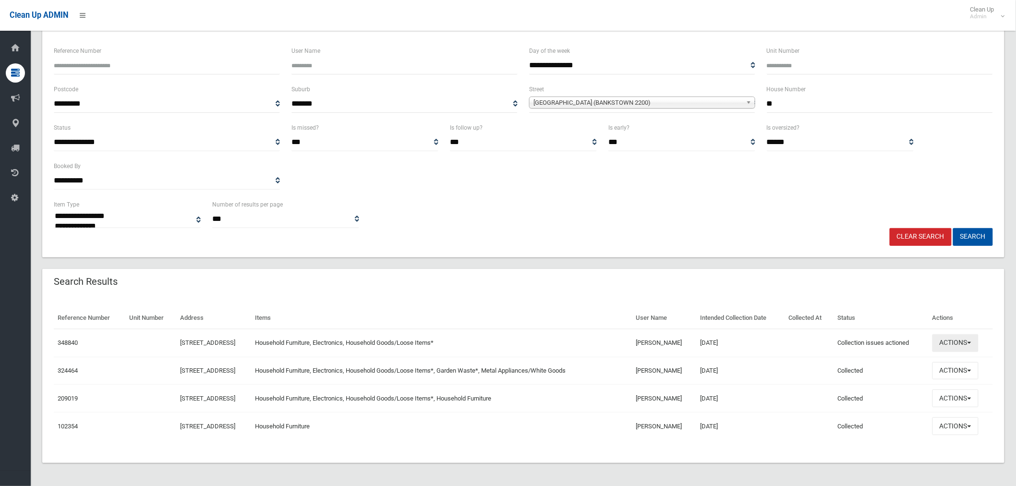
click at [946, 339] on button "Actions" at bounding box center [955, 343] width 46 height 18
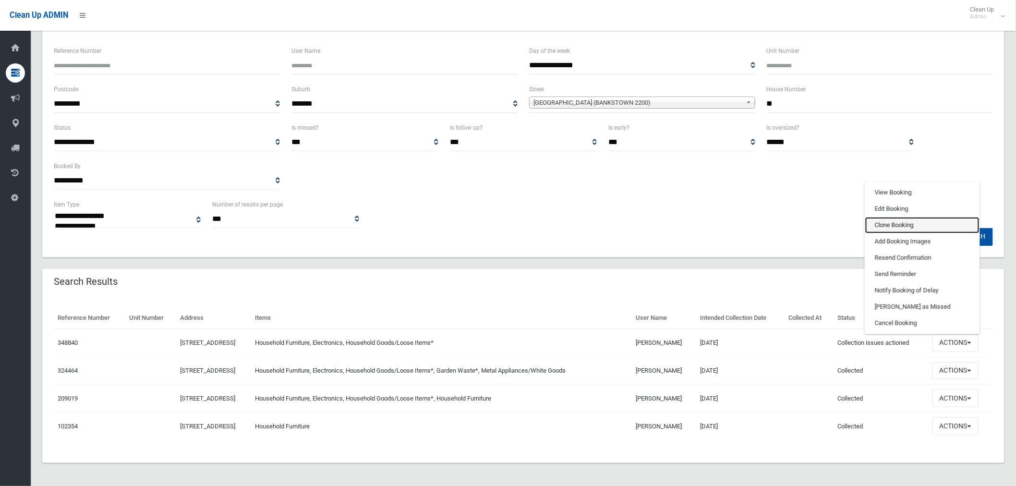
click at [911, 222] on link "Clone Booking" at bounding box center [922, 225] width 114 height 16
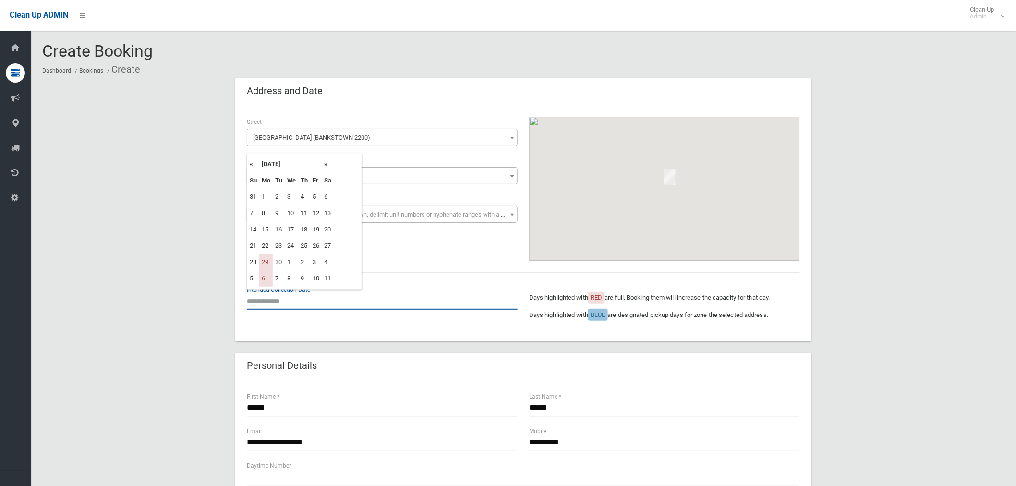
click at [284, 292] on input "text" at bounding box center [382, 301] width 271 height 18
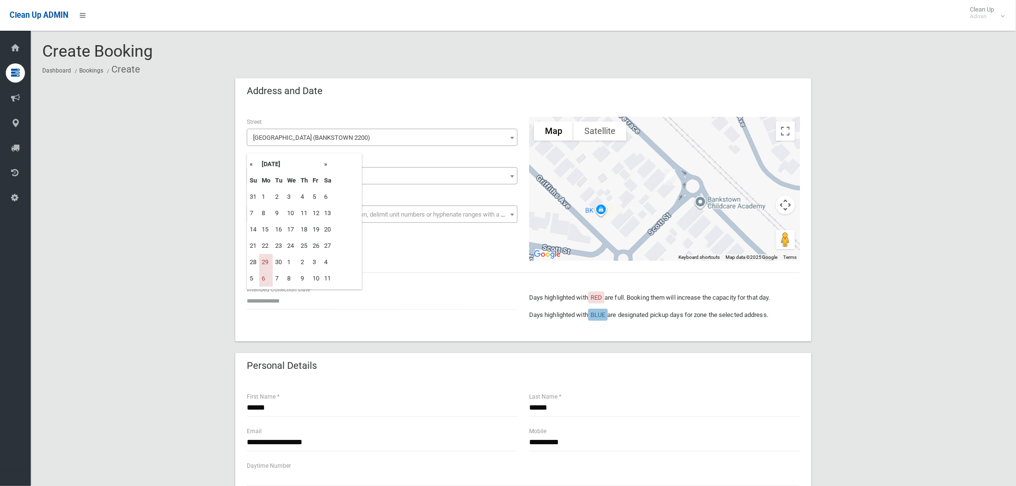
click at [326, 163] on th "»" at bounding box center [328, 164] width 12 height 16
click at [327, 164] on th "»" at bounding box center [328, 164] width 12 height 16
click at [265, 231] on td "13" at bounding box center [265, 229] width 13 height 16
type input "**********"
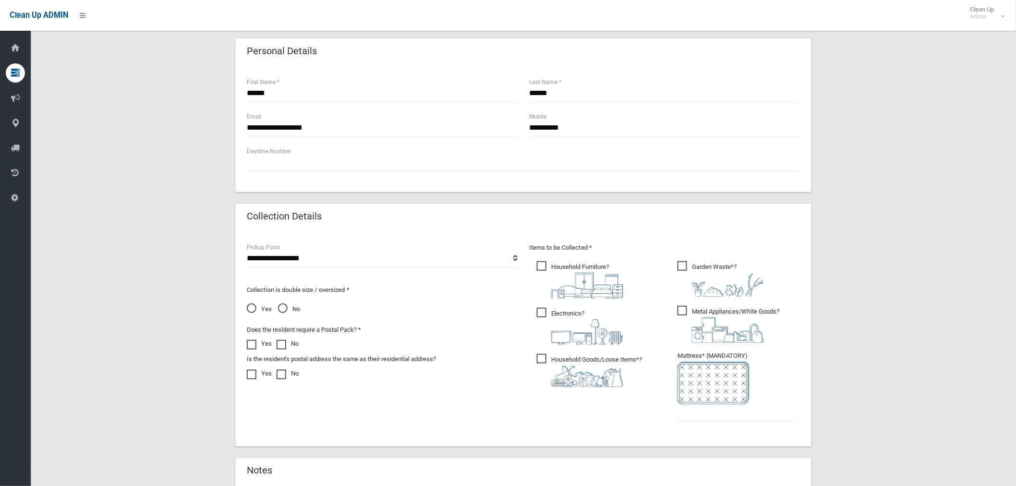
scroll to position [320, 0]
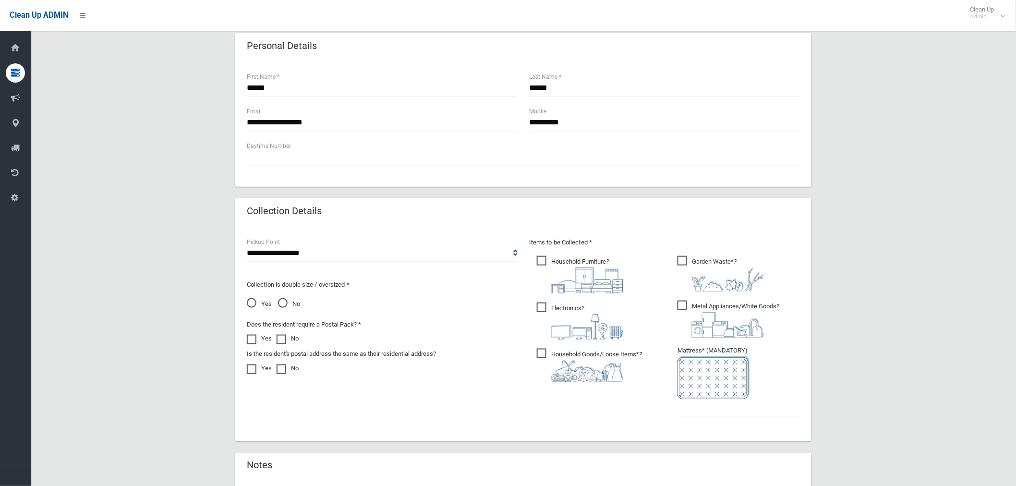
click at [681, 303] on span "Metal Appliances/White Goods ?" at bounding box center [728, 319] width 102 height 37
click at [697, 402] on input "text" at bounding box center [738, 408] width 122 height 18
type input "*"
click at [284, 301] on span "No" at bounding box center [289, 304] width 22 height 12
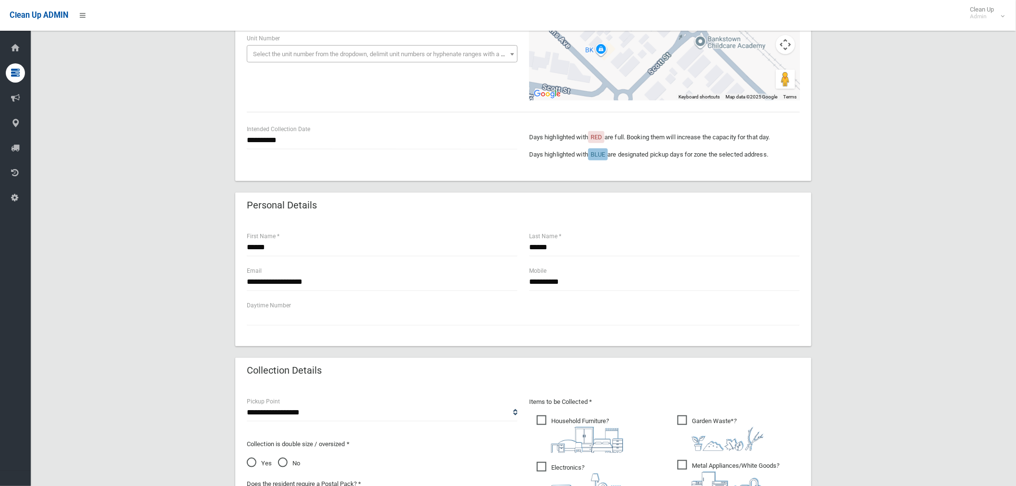
scroll to position [160, 0]
click at [338, 252] on input "******" at bounding box center [382, 248] width 271 height 18
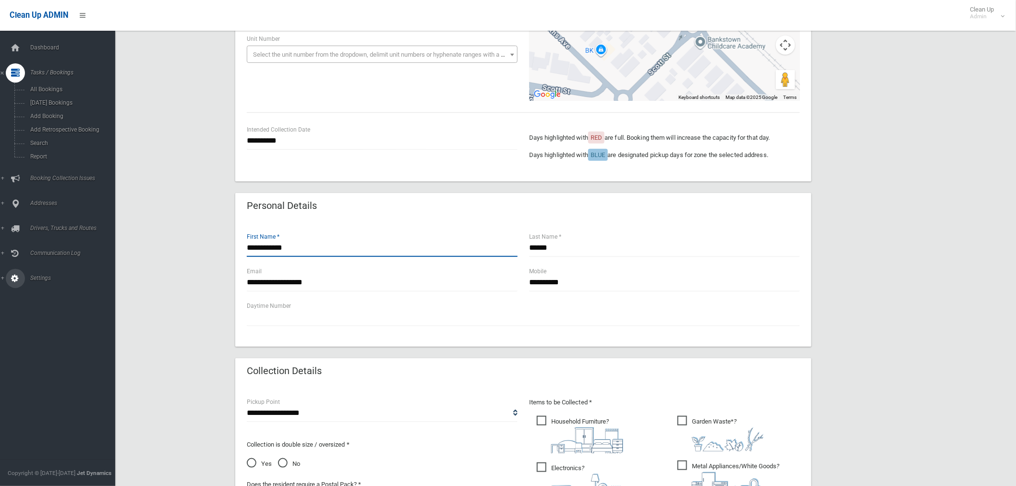
type input "**********"
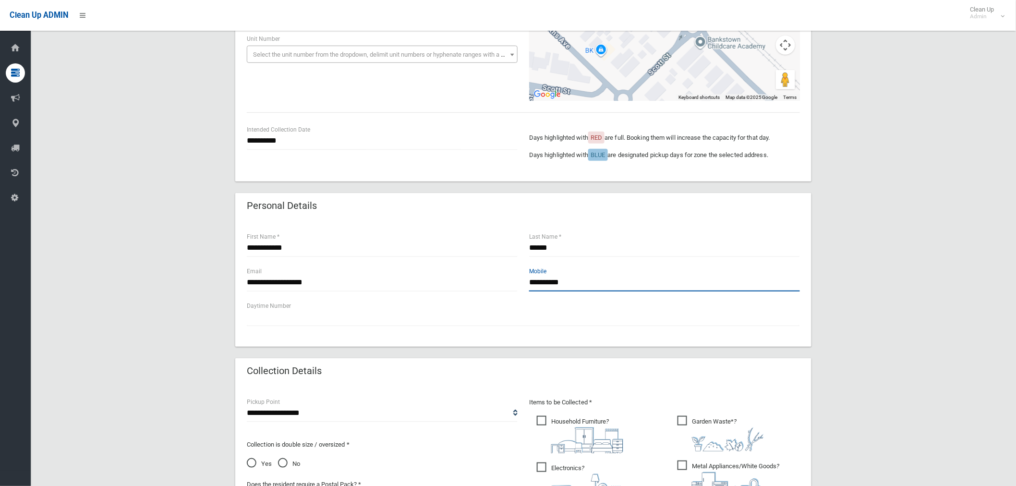
drag, startPoint x: 590, startPoint y: 285, endPoint x: 506, endPoint y: 285, distance: 84.5
click at [506, 285] on div "**********" at bounding box center [523, 283] width 565 height 35
click at [551, 281] on input "text" at bounding box center [664, 283] width 271 height 18
paste input "**********"
type input "**********"
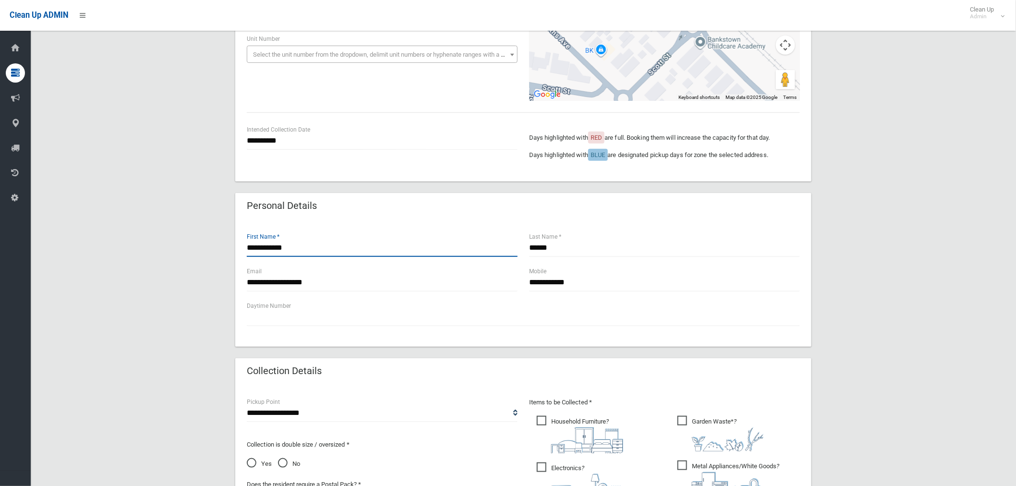
click at [290, 245] on input "**********" at bounding box center [382, 248] width 271 height 18
click at [271, 246] on input "**********" at bounding box center [382, 248] width 271 height 18
click at [270, 247] on input "**********" at bounding box center [382, 248] width 271 height 18
type input "****"
click at [566, 248] on input "******" at bounding box center [664, 248] width 271 height 18
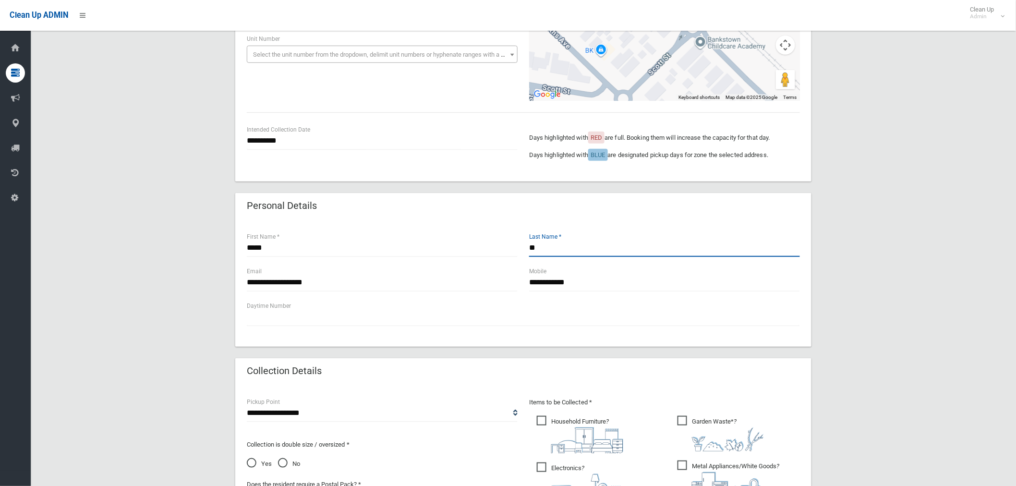
type input "*"
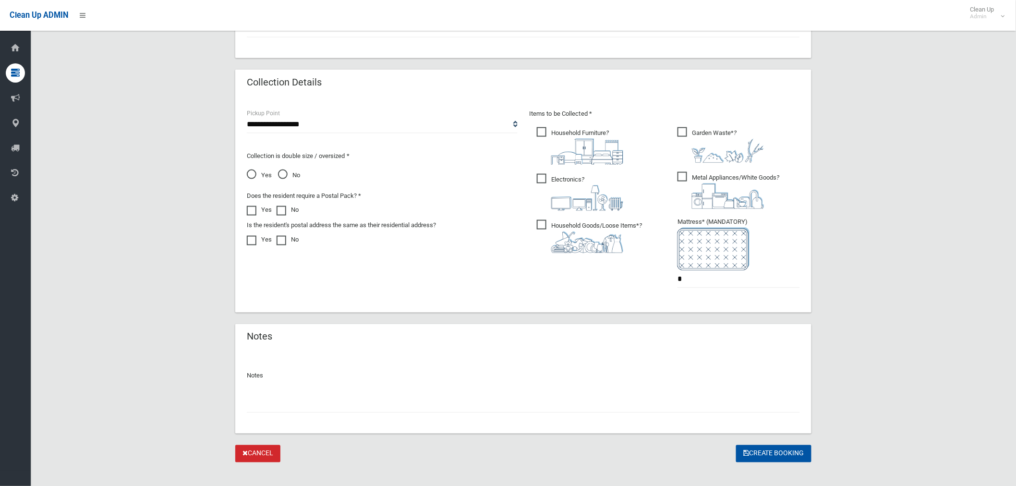
scroll to position [459, 0]
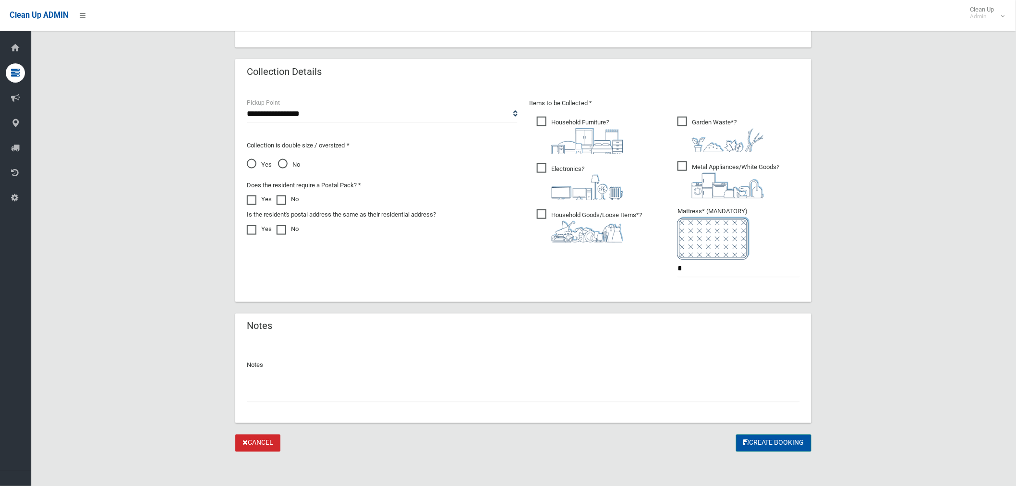
type input "******"
click at [770, 445] on button "Create Booking" at bounding box center [773, 443] width 75 height 18
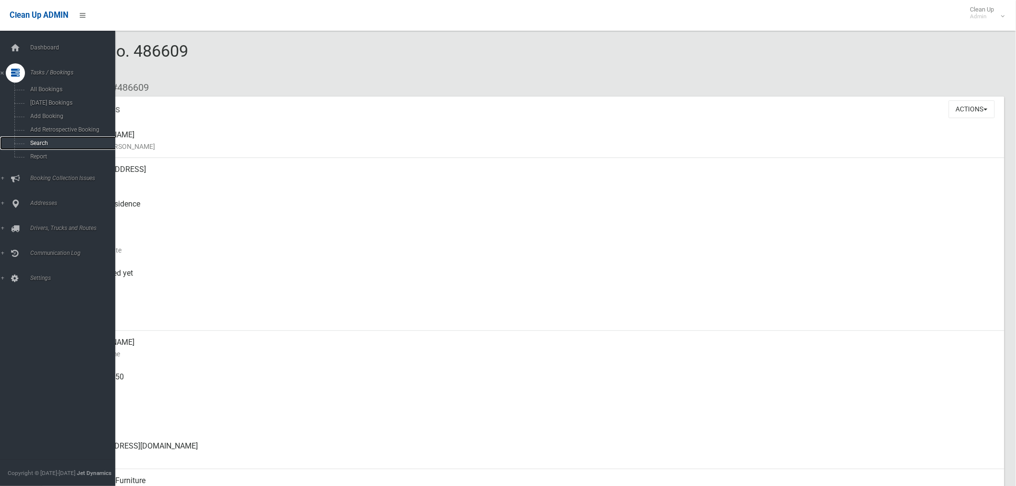
click at [53, 141] on span "Search" at bounding box center [71, 143] width 88 height 7
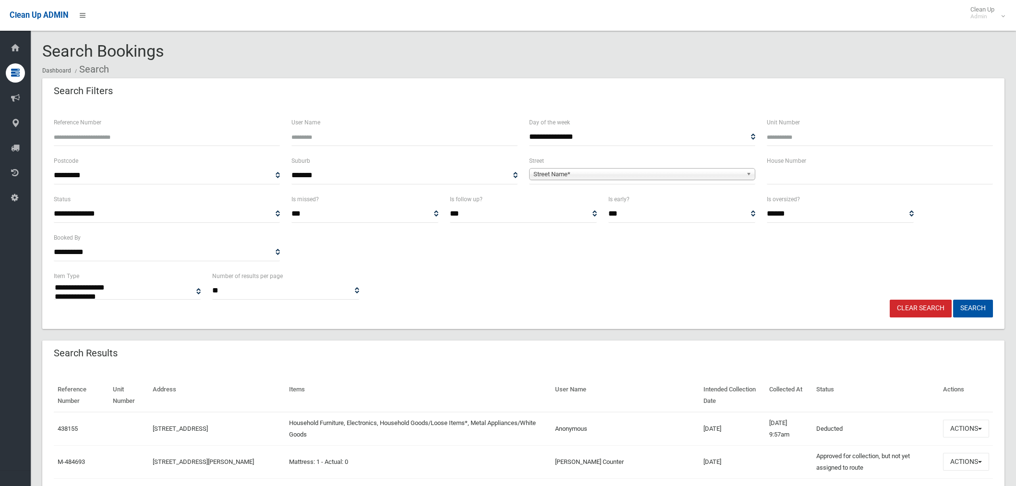
select select
click at [790, 173] on input "text" at bounding box center [880, 176] width 226 height 18
type input "**"
click at [653, 171] on span "Street Name*" at bounding box center [637, 174] width 209 height 12
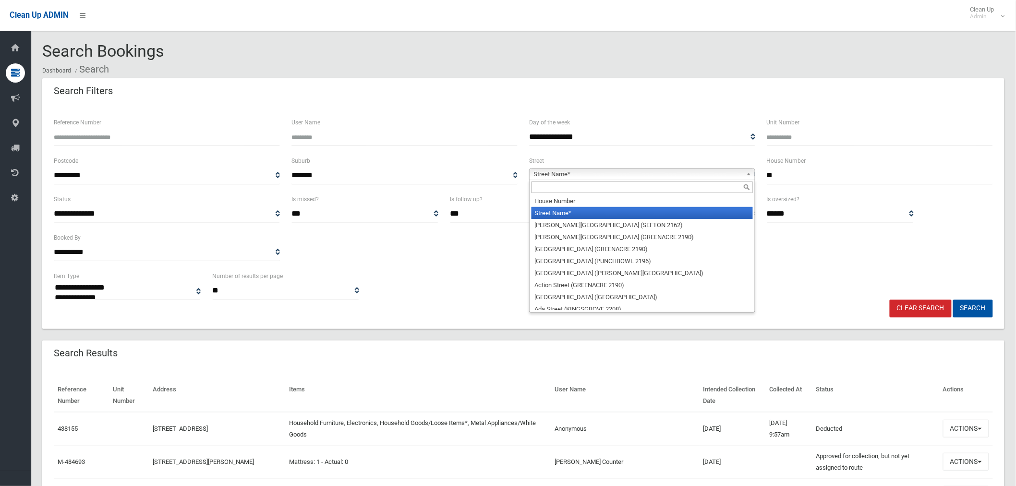
click at [574, 190] on input "text" at bounding box center [641, 187] width 221 height 12
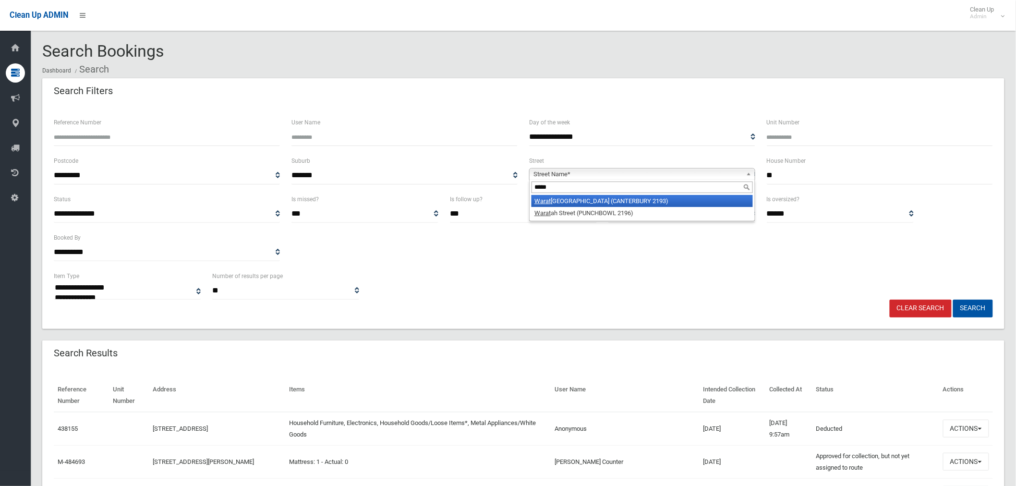
type input "*****"
click at [588, 197] on li "[GEOGRAPHIC_DATA] ([GEOGRAPHIC_DATA])" at bounding box center [641, 201] width 221 height 12
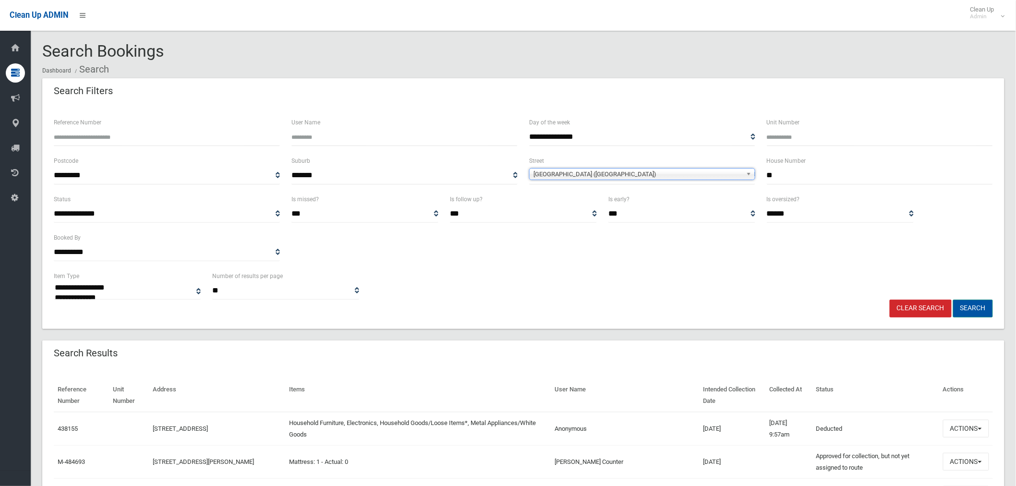
click at [977, 311] on button "Search" at bounding box center [973, 309] width 40 height 18
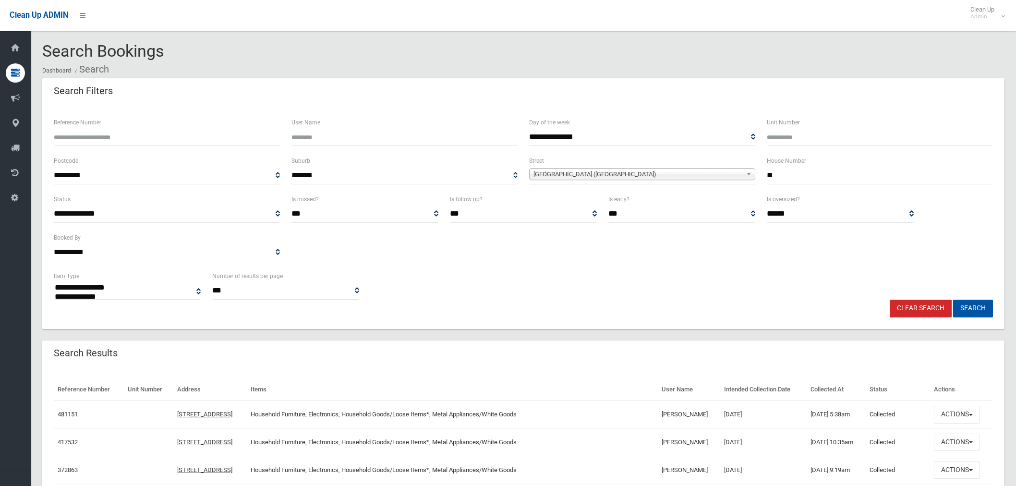
select select
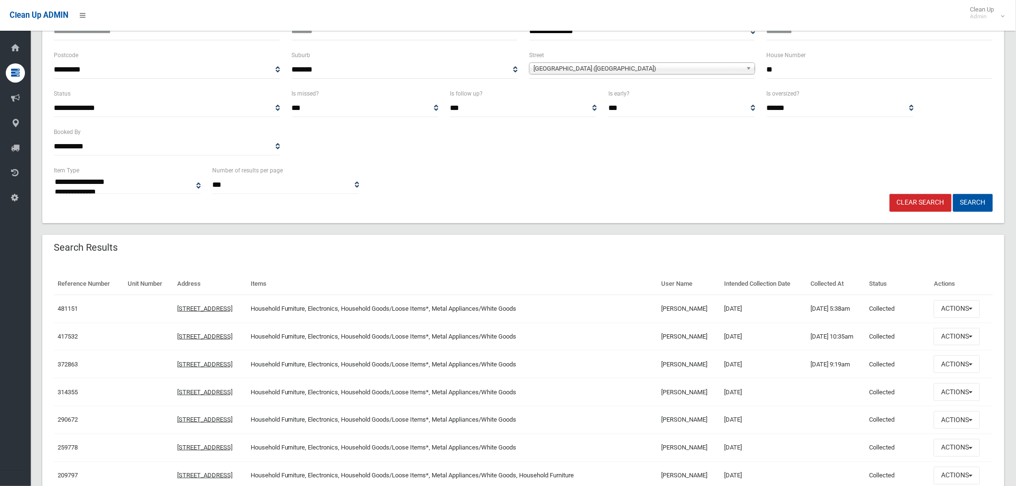
scroll to position [107, 0]
click at [962, 306] on button "Actions" at bounding box center [957, 308] width 46 height 18
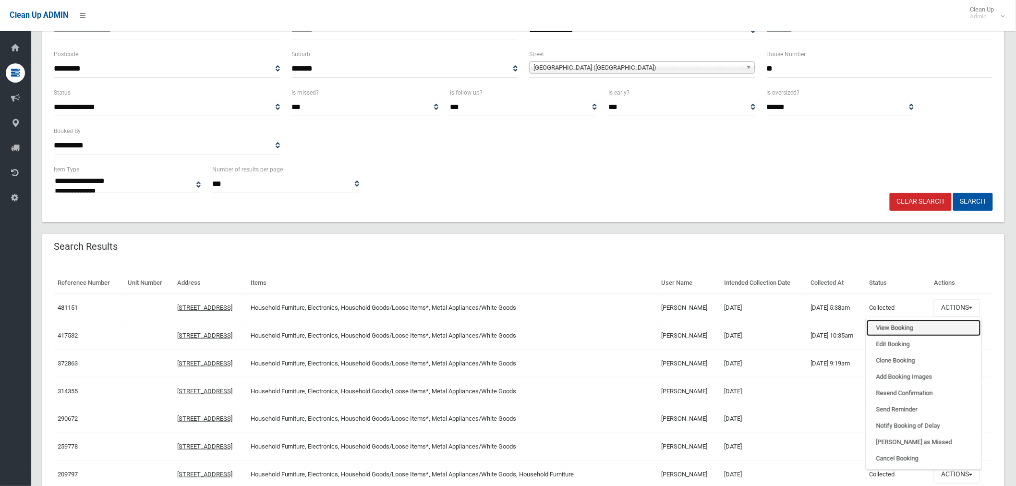
click at [918, 332] on link "View Booking" at bounding box center [923, 328] width 114 height 16
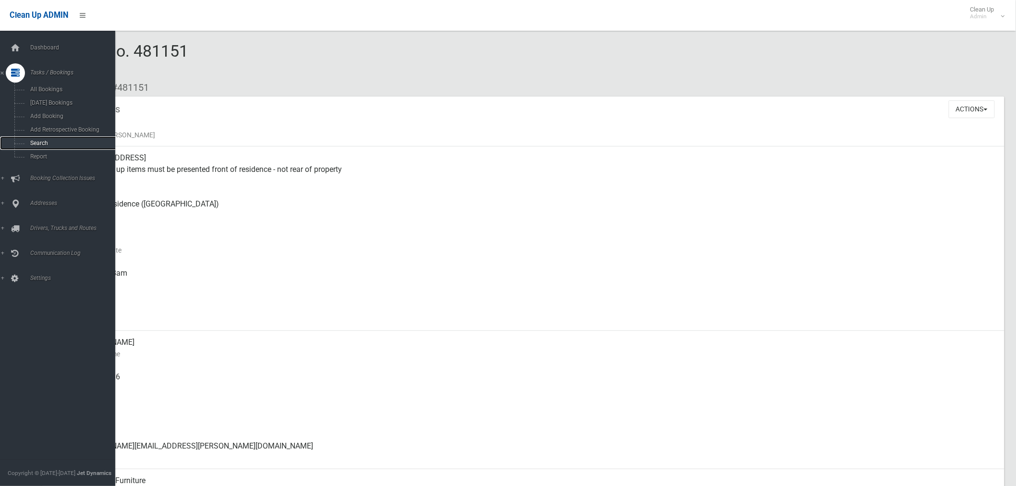
click at [47, 143] on span "Search" at bounding box center [71, 143] width 88 height 7
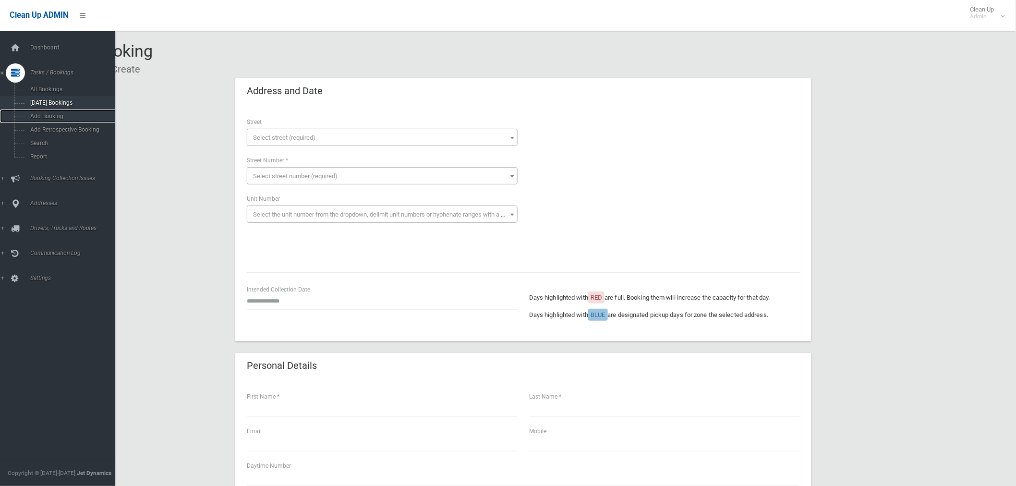
drag, startPoint x: 47, startPoint y: 118, endPoint x: 67, endPoint y: 108, distance: 23.2
click at [47, 118] on span "Add Booking" at bounding box center [71, 116] width 88 height 7
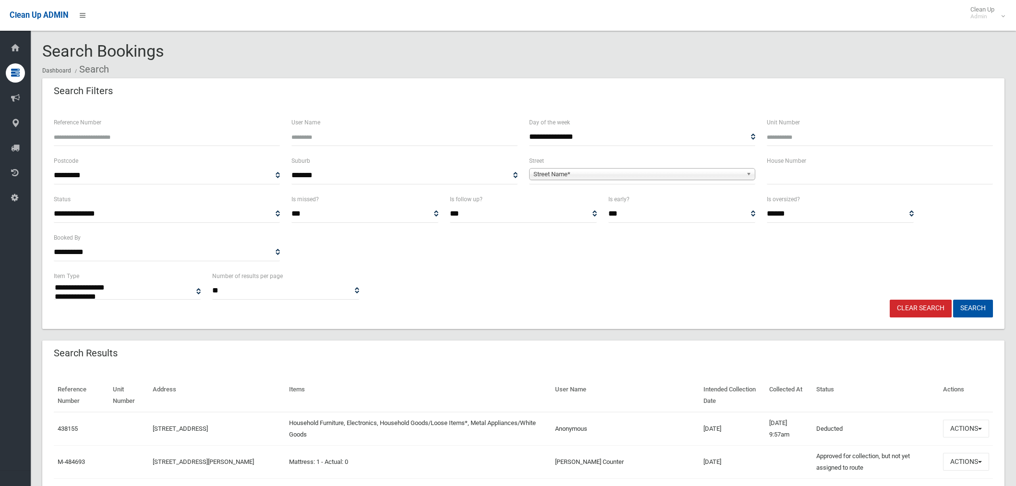
select select
click at [887, 180] on input "text" at bounding box center [880, 176] width 226 height 18
type input "*"
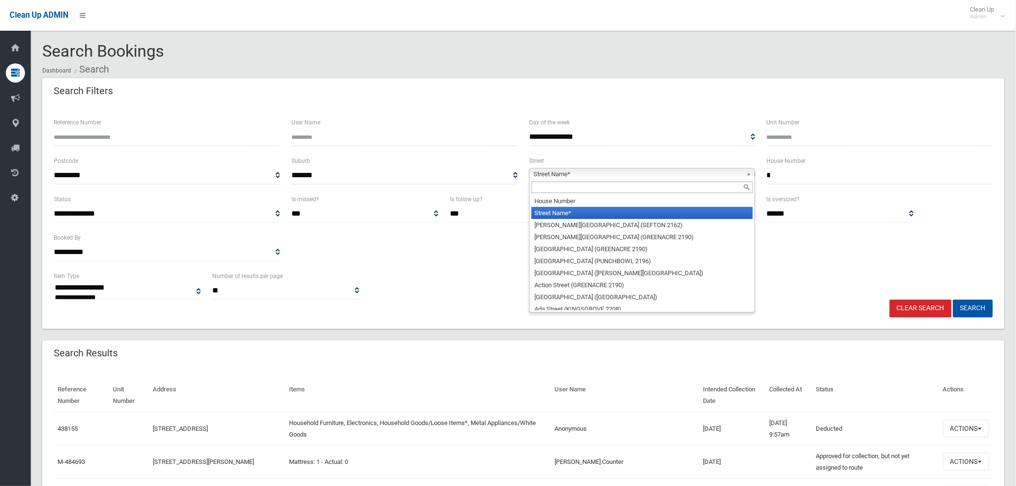
click at [594, 178] on span "Street Name*" at bounding box center [637, 174] width 209 height 12
click at [554, 190] on input "text" at bounding box center [641, 187] width 221 height 12
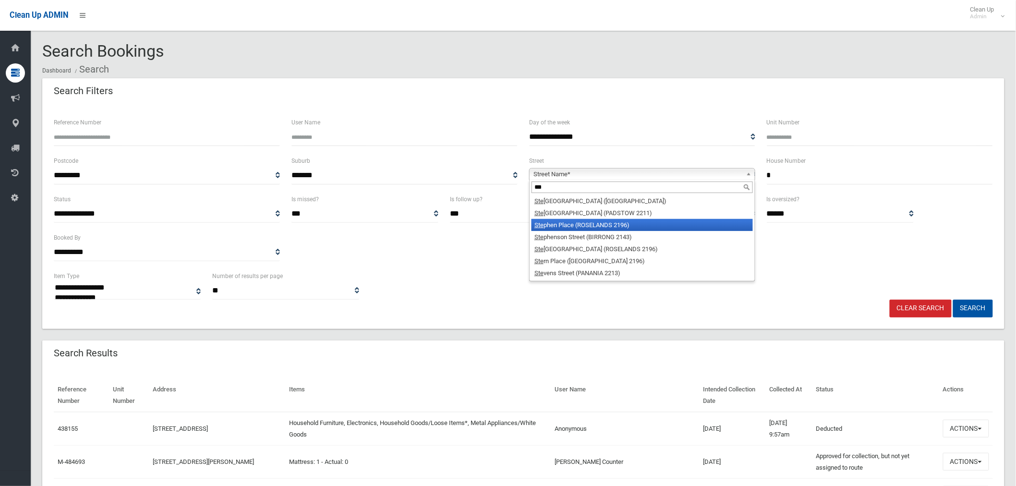
type input "***"
click at [620, 226] on li "Ste phen Place (ROSELANDS 2196)" at bounding box center [641, 225] width 221 height 12
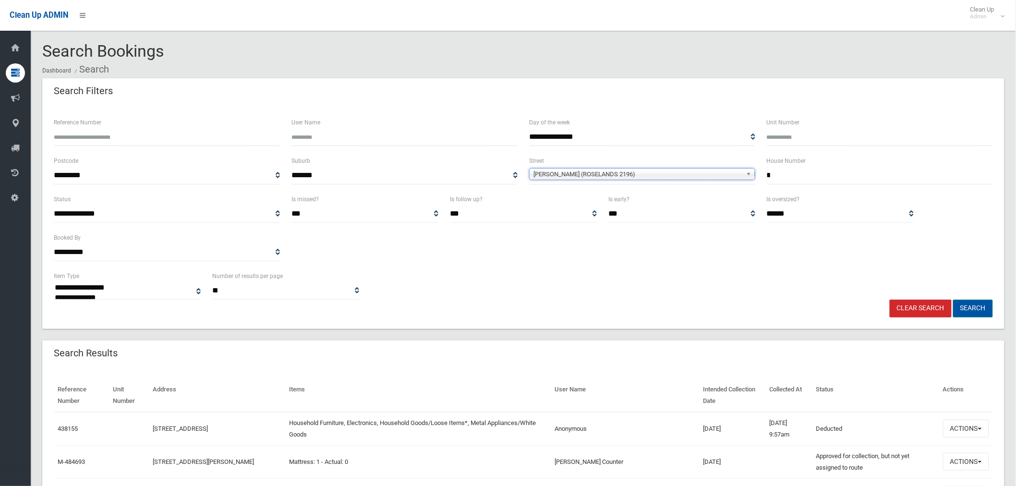
click at [972, 305] on button "Search" at bounding box center [973, 309] width 40 height 18
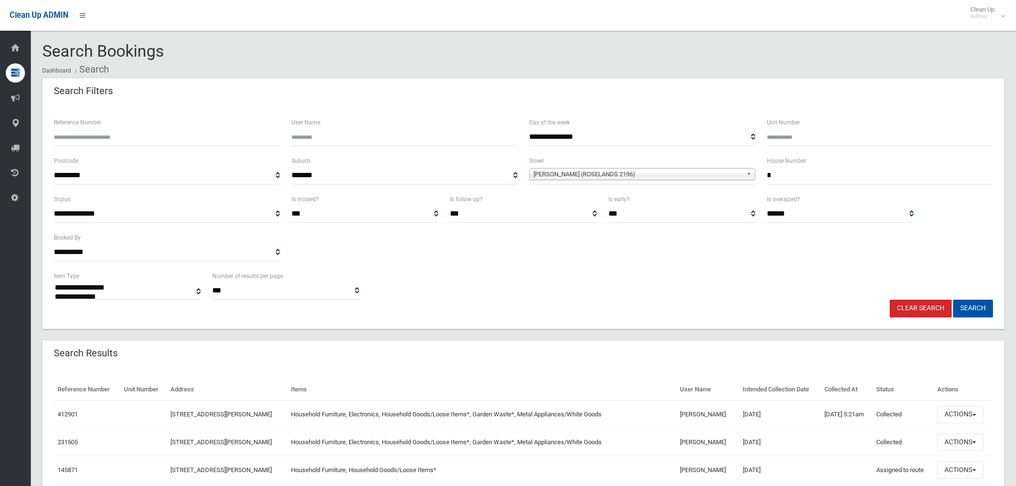
select select
click at [94, 138] on input "Reference Number" at bounding box center [167, 137] width 226 height 18
click at [135, 136] on input "Reference Number" at bounding box center [167, 137] width 226 height 18
click at [138, 132] on input "Reference Number" at bounding box center [167, 137] width 226 height 18
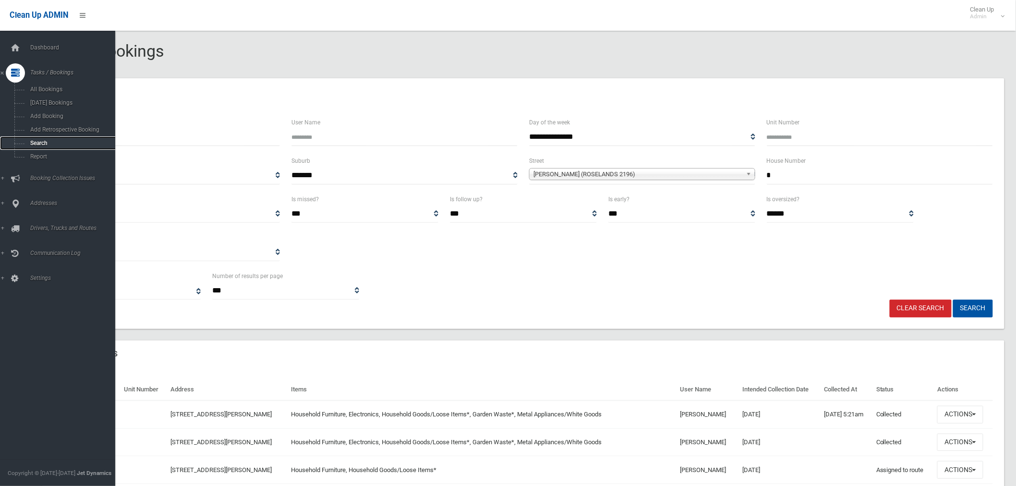
click at [42, 141] on span "Search" at bounding box center [71, 143] width 88 height 7
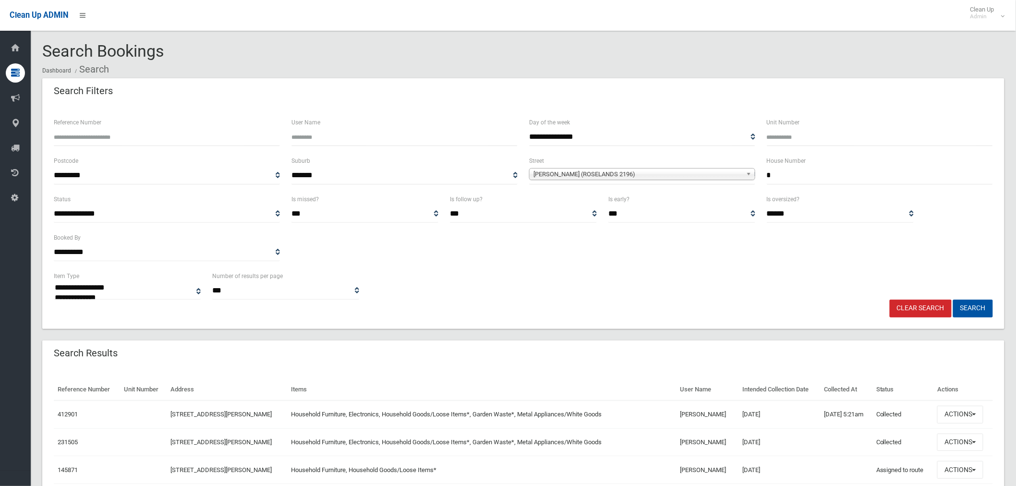
click at [127, 135] on input "Reference Number" at bounding box center [167, 137] width 226 height 18
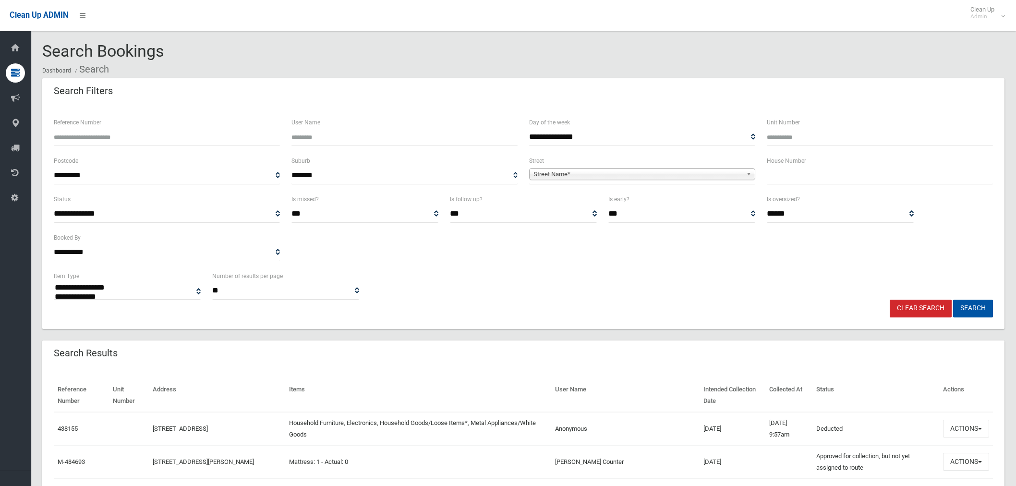
select select
click at [169, 133] on input "Reference Number" at bounding box center [167, 137] width 226 height 18
type input "******"
click at [953, 300] on button "Search" at bounding box center [973, 309] width 40 height 18
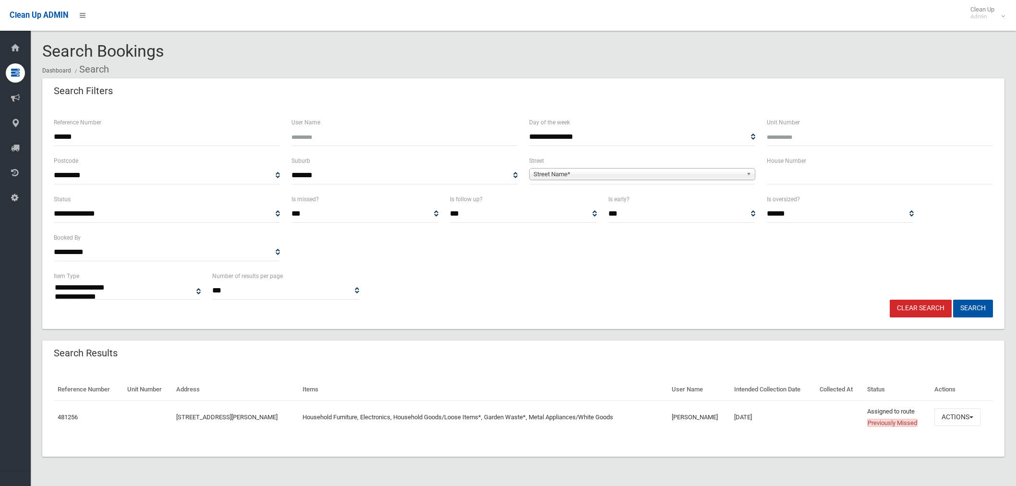
select select
click at [962, 418] on button "Actions" at bounding box center [957, 417] width 46 height 18
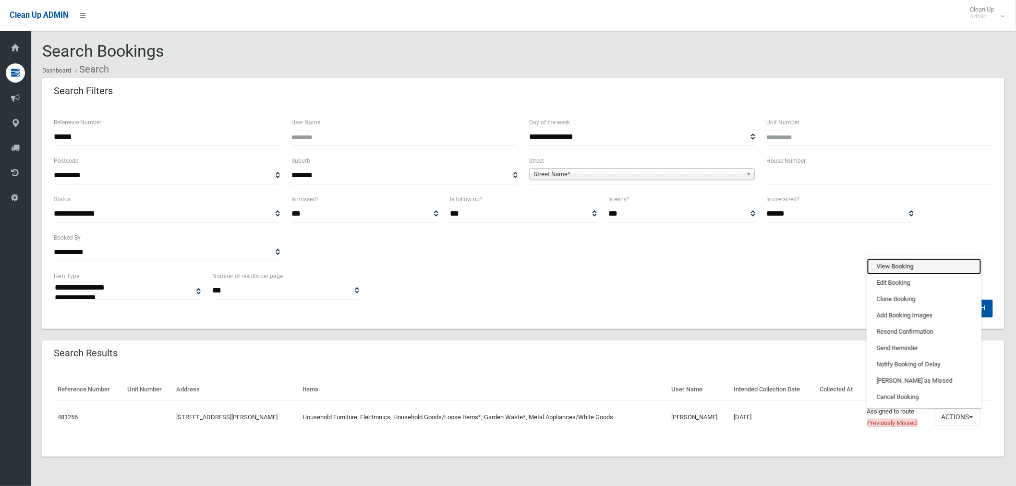
click at [913, 269] on link "View Booking" at bounding box center [924, 266] width 114 height 16
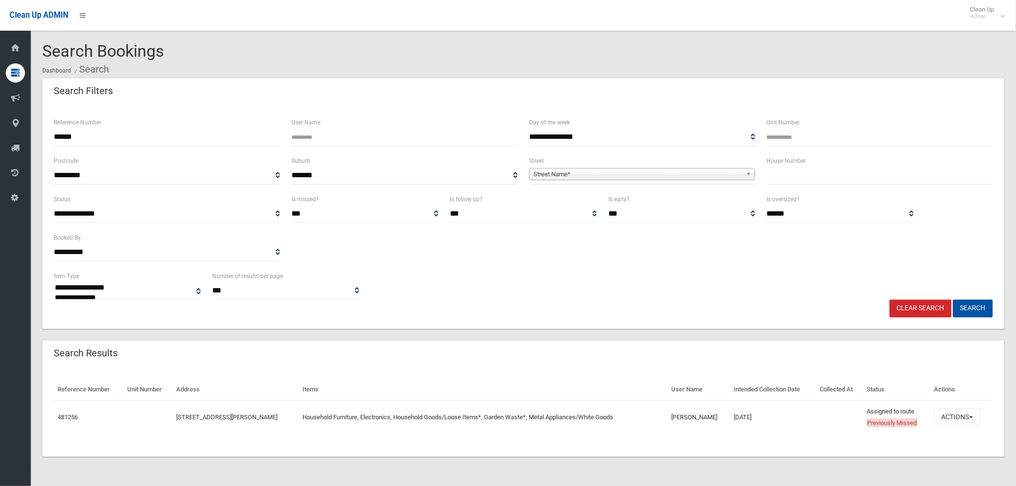
click at [797, 171] on input "text" at bounding box center [880, 176] width 226 height 18
type input "*"
click at [583, 173] on span "Street Name*" at bounding box center [637, 174] width 209 height 12
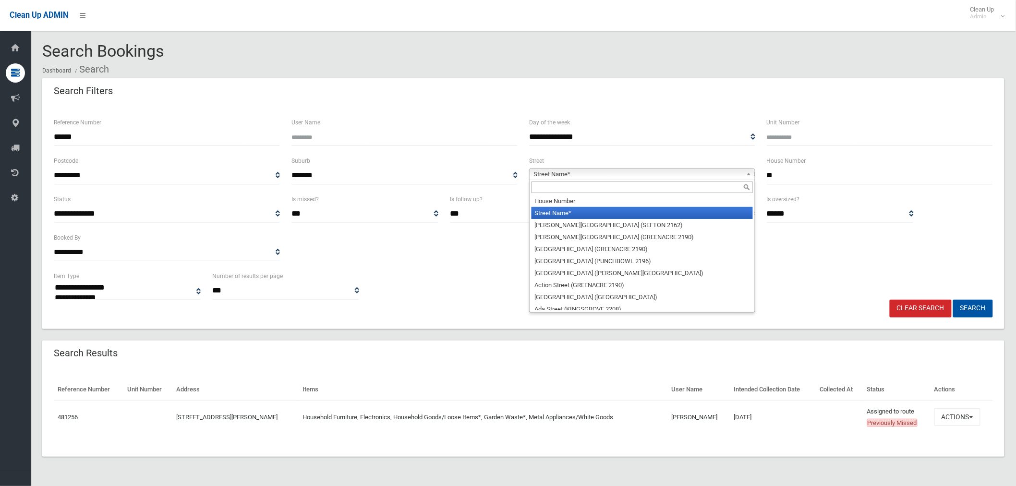
click at [563, 185] on input "text" at bounding box center [641, 187] width 221 height 12
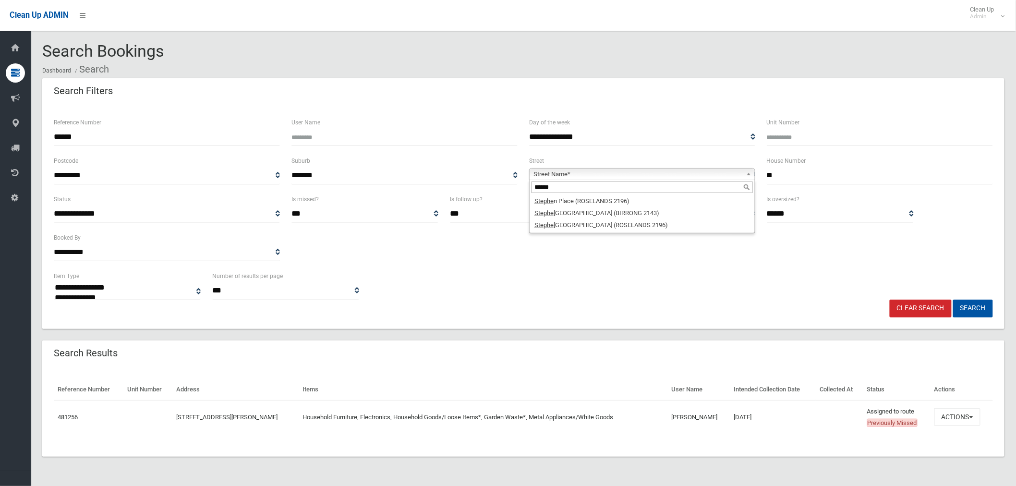
type input "******"
click at [790, 174] on input "*" at bounding box center [880, 176] width 226 height 18
click at [623, 175] on span "Street Name*" at bounding box center [637, 174] width 209 height 12
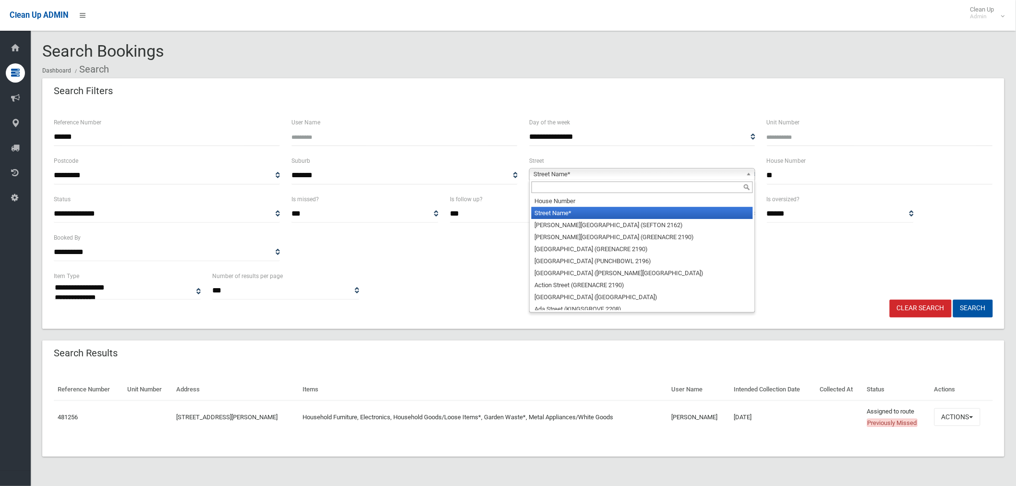
click at [581, 183] on input "text" at bounding box center [641, 187] width 221 height 12
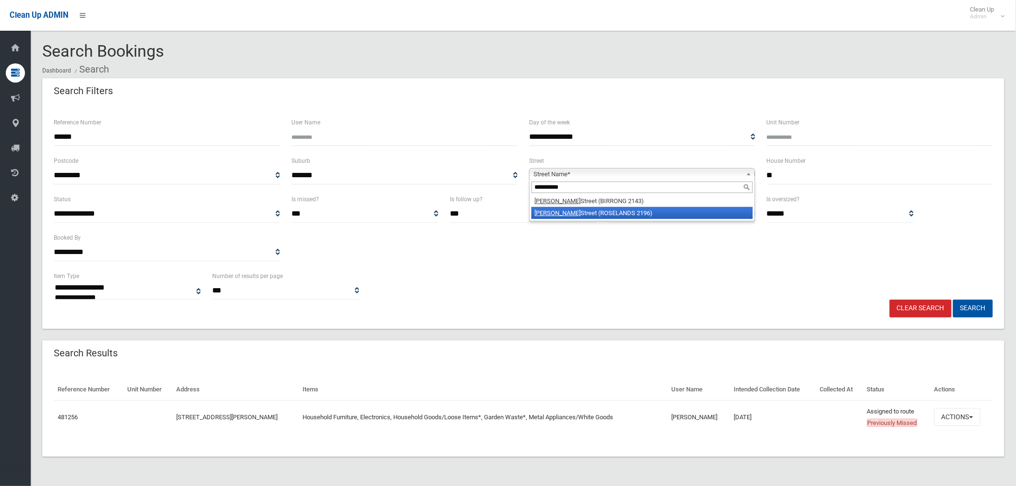
type input "**********"
click at [601, 212] on li "[PERSON_NAME][GEOGRAPHIC_DATA] (ROSELANDS 2196)" at bounding box center [641, 213] width 221 height 12
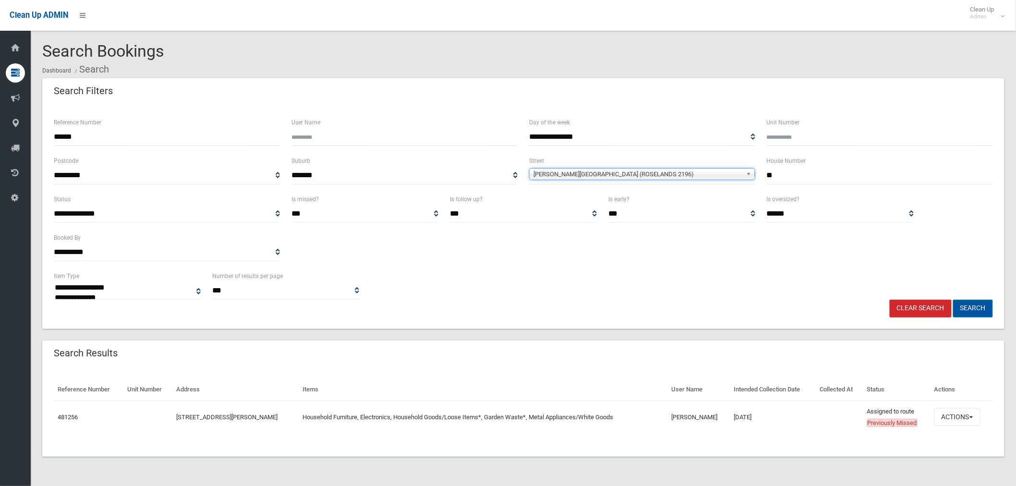
click at [980, 307] on button "Search" at bounding box center [973, 309] width 40 height 18
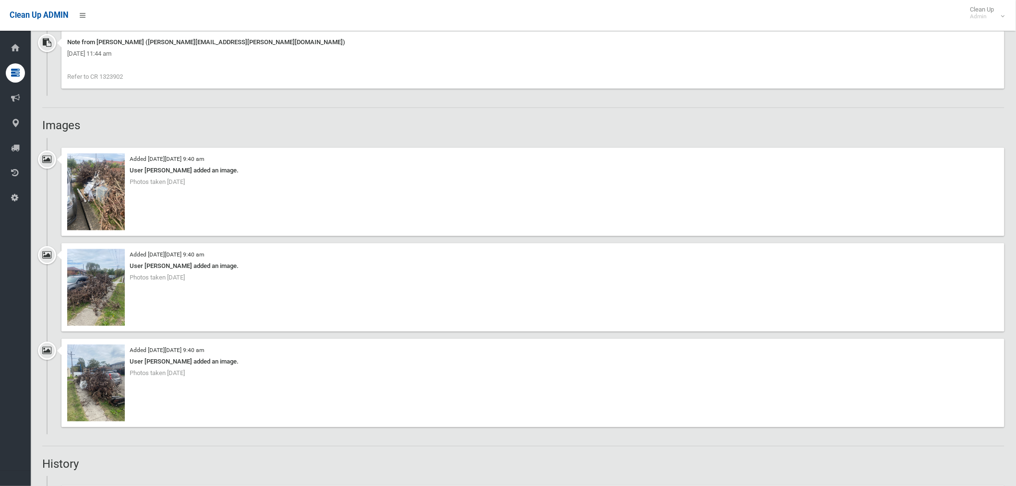
scroll to position [800, 0]
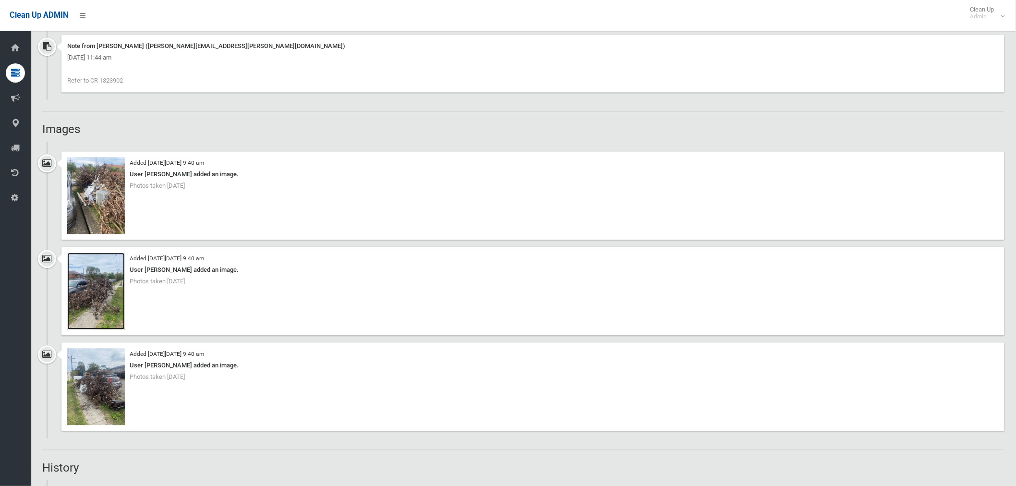
click at [113, 287] on img at bounding box center [96, 291] width 58 height 77
click at [104, 203] on img at bounding box center [96, 195] width 58 height 77
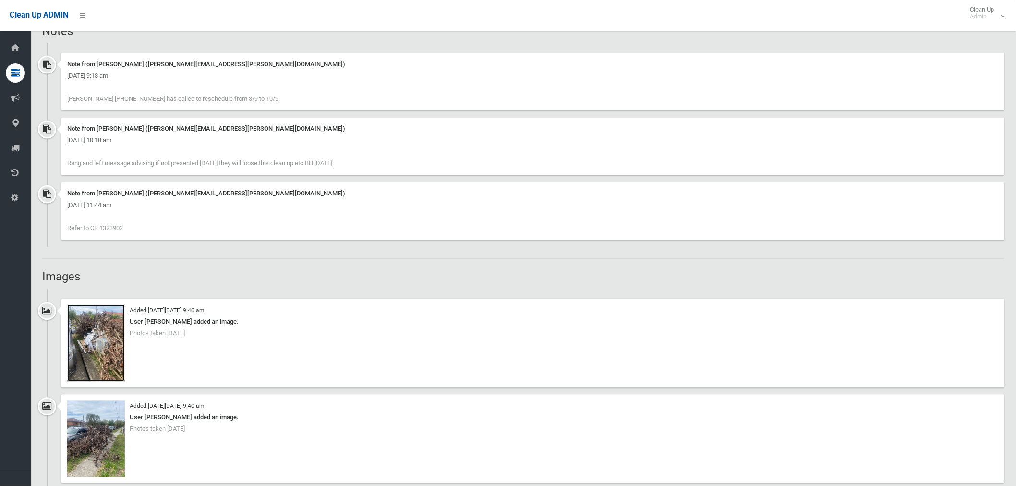
scroll to position [746, 0]
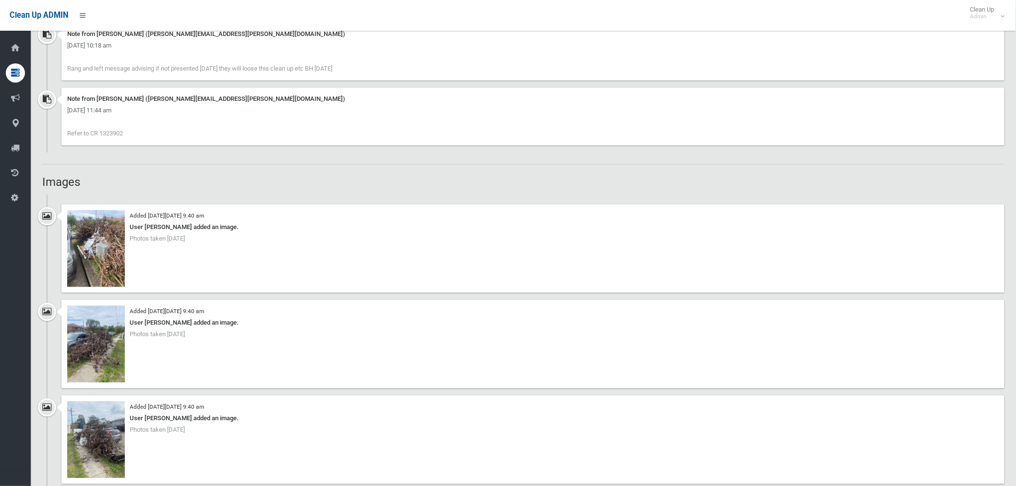
click at [119, 132] on span "Refer to CR 1323902" at bounding box center [95, 133] width 56 height 7
drag, startPoint x: 126, startPoint y: 133, endPoint x: 98, endPoint y: 133, distance: 28.3
click at [98, 133] on div "Note from Annette Stewart (annette.stewart@cbcity.nsw.gov.au) Thursday 11th Sep…" at bounding box center [532, 117] width 943 height 58
copy span "1323902"
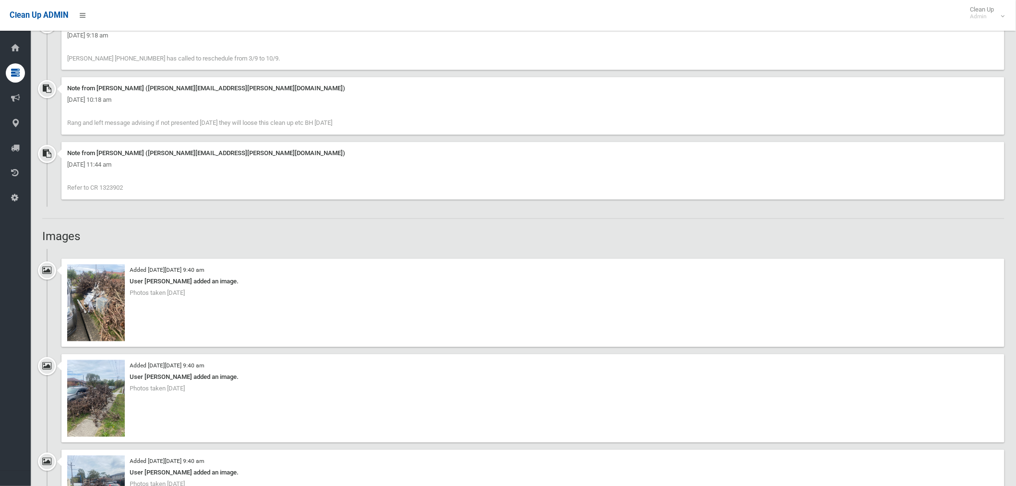
scroll to position [800, 0]
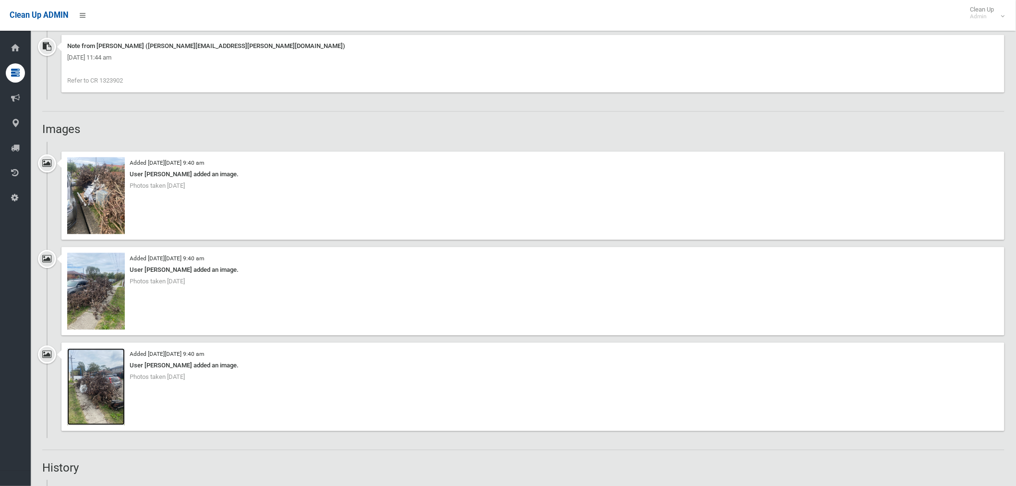
click at [107, 378] on img at bounding box center [96, 386] width 58 height 77
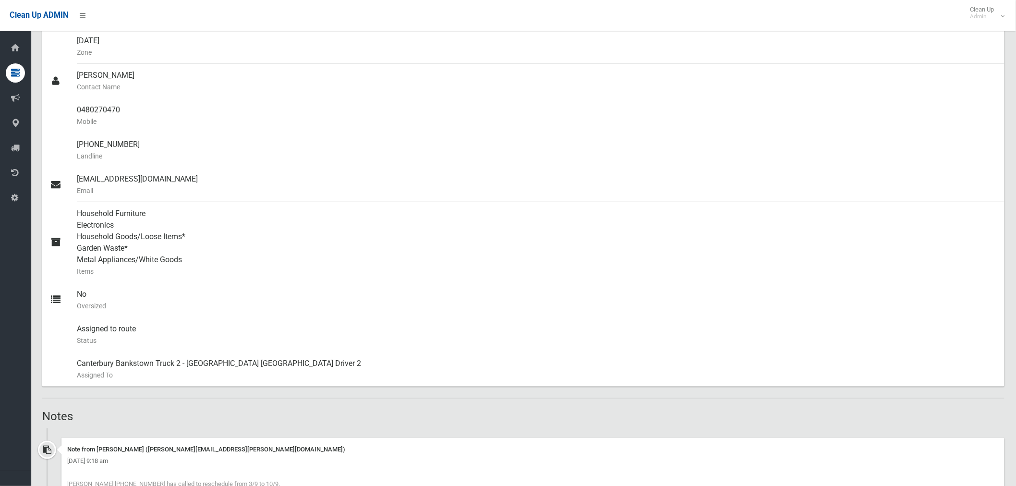
scroll to position [266, 0]
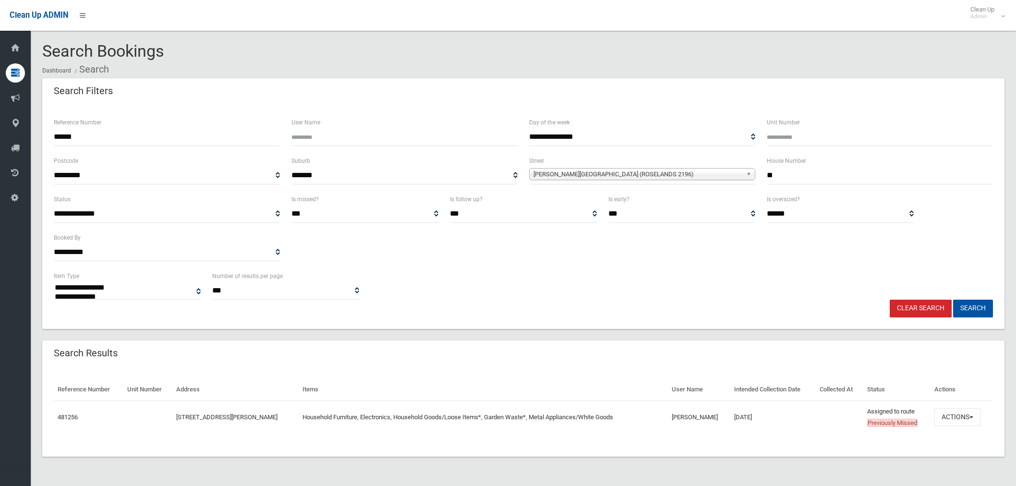
select select
drag, startPoint x: 91, startPoint y: 137, endPoint x: 36, endPoint y: 132, distance: 55.4
click at [36, 132] on section "**********" at bounding box center [523, 260] width 985 height 437
click at [977, 308] on button "Search" at bounding box center [973, 309] width 40 height 18
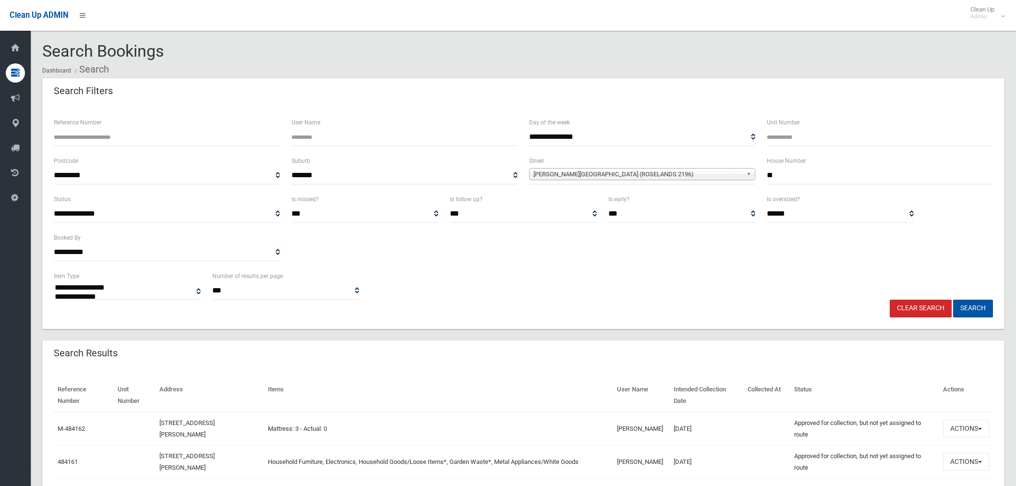
select select
